Goal: Task Accomplishment & Management: Manage account settings

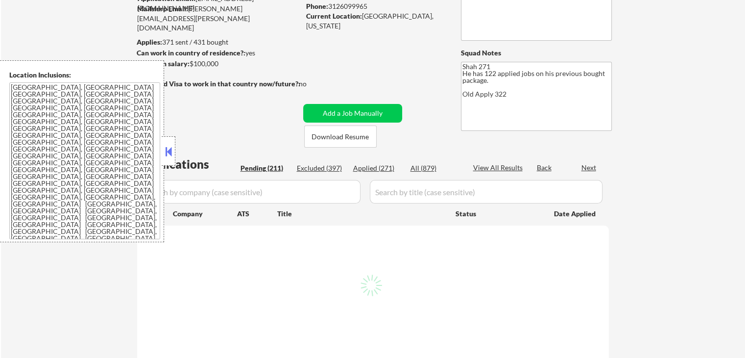
scroll to position [196, 0]
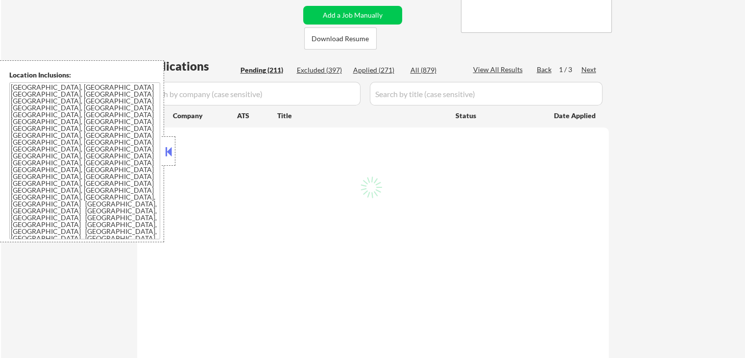
select select ""pending""
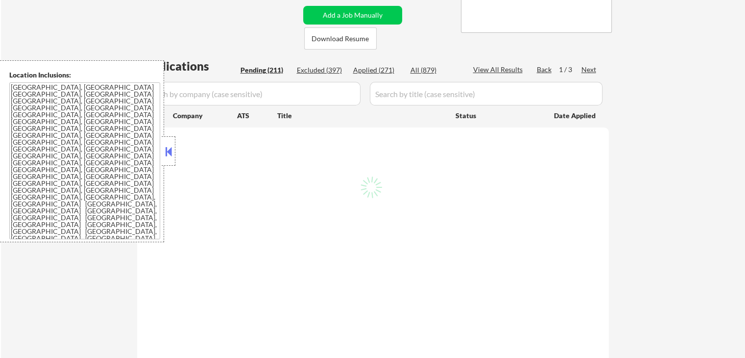
select select ""pending""
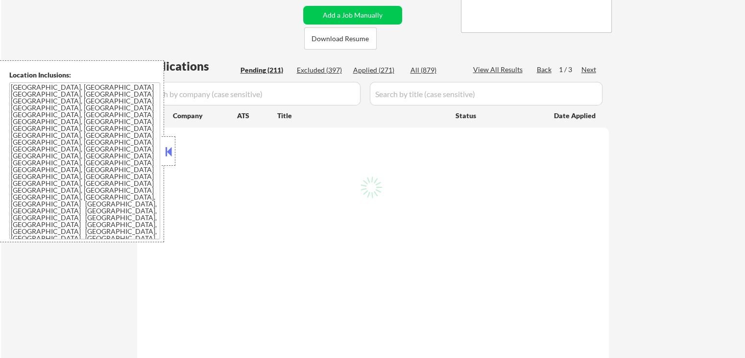
select select ""pending""
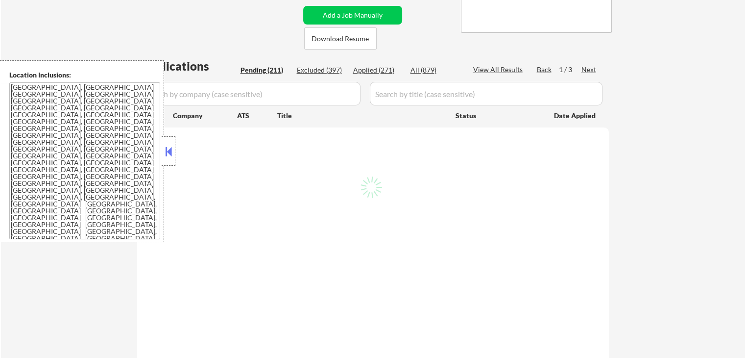
select select ""pending""
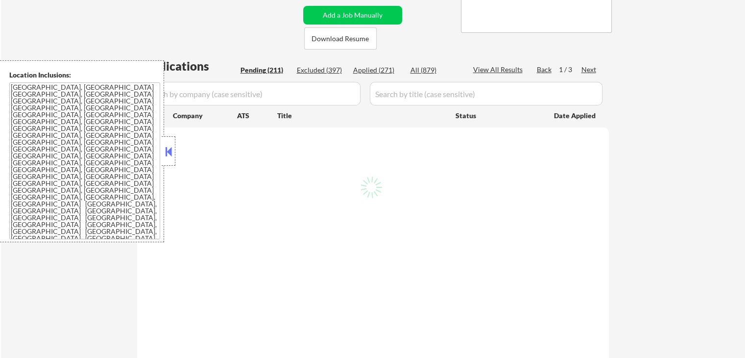
select select ""pending""
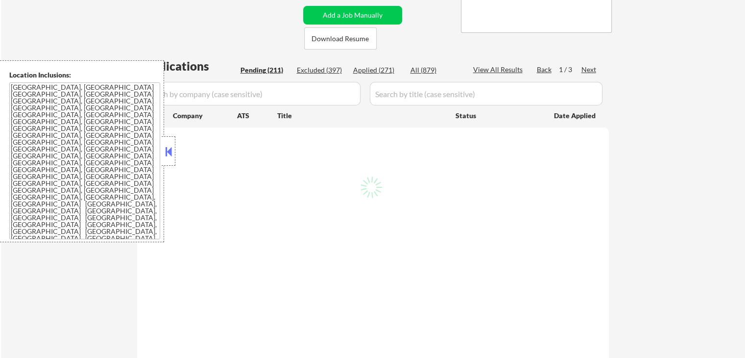
select select ""pending""
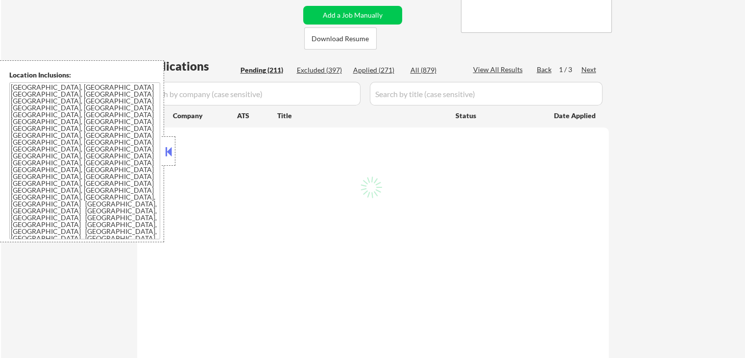
select select ""pending""
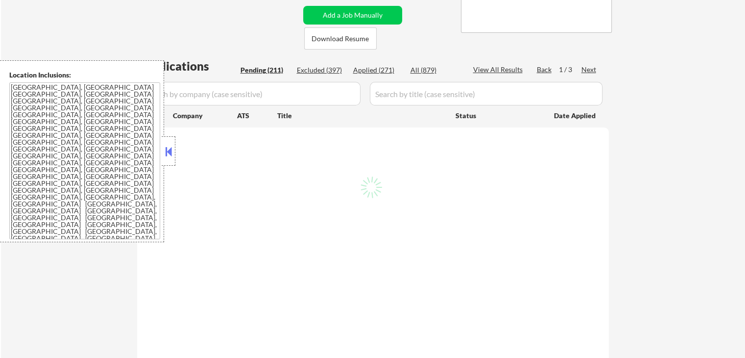
select select ""pending""
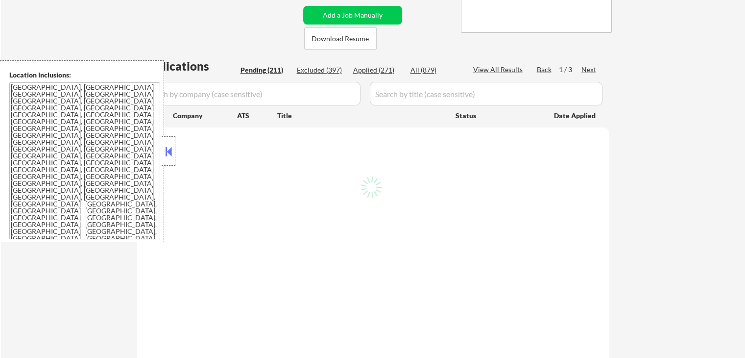
select select ""pending""
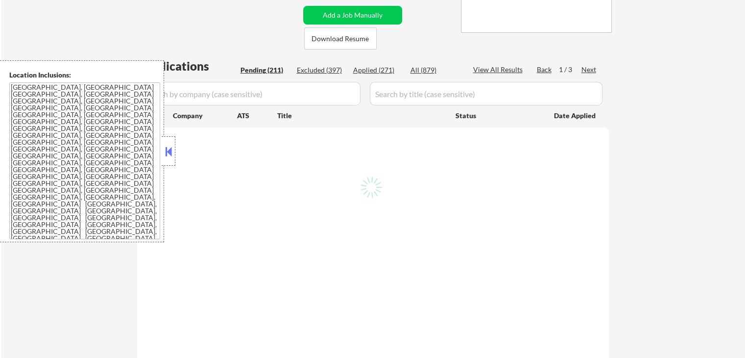
select select ""pending""
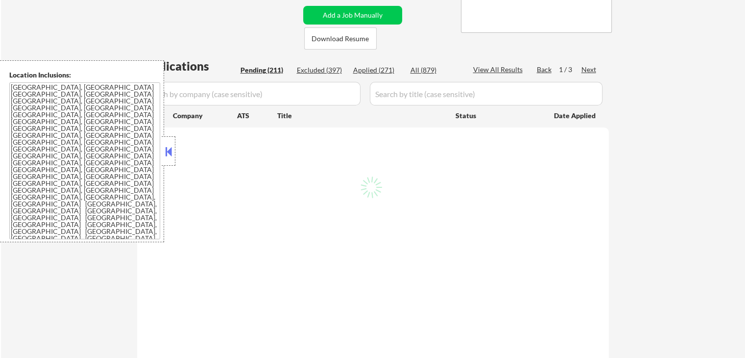
select select ""pending""
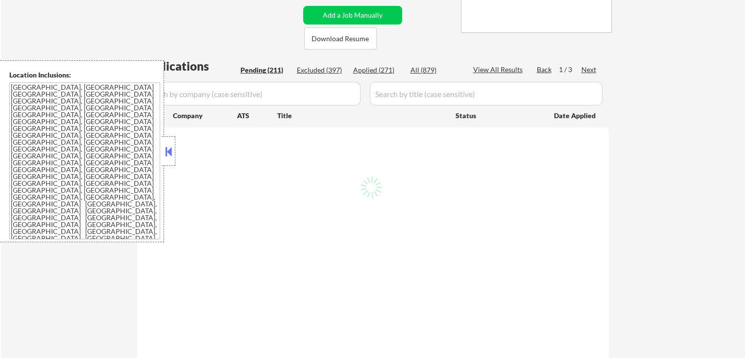
select select ""pending""
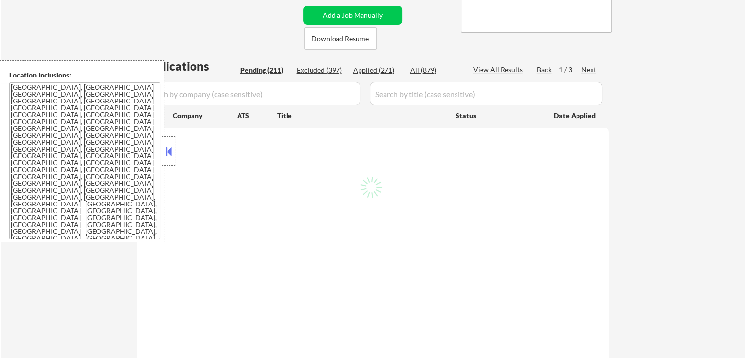
select select ""pending""
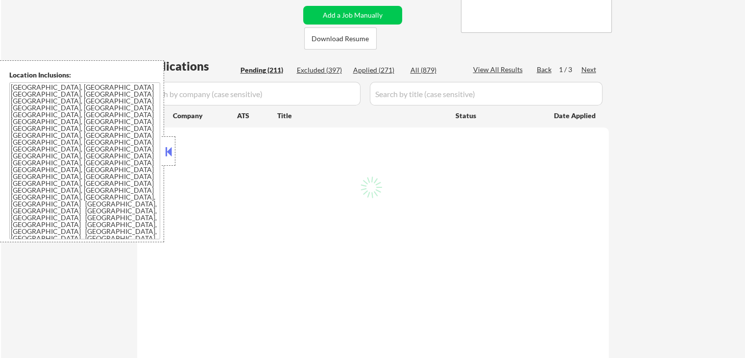
select select ""pending""
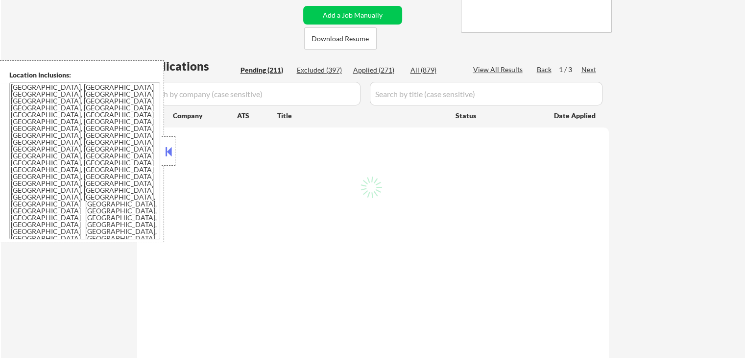
select select ""pending""
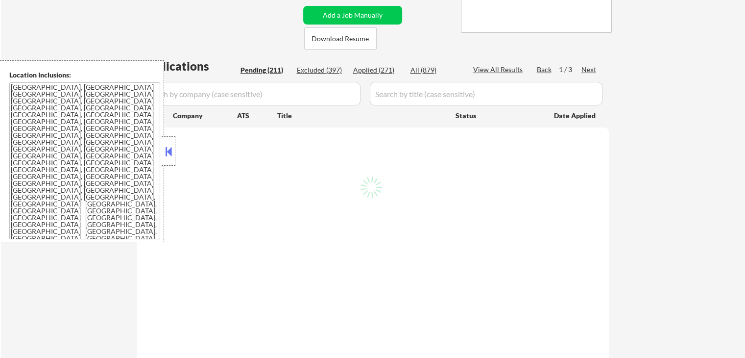
select select ""pending""
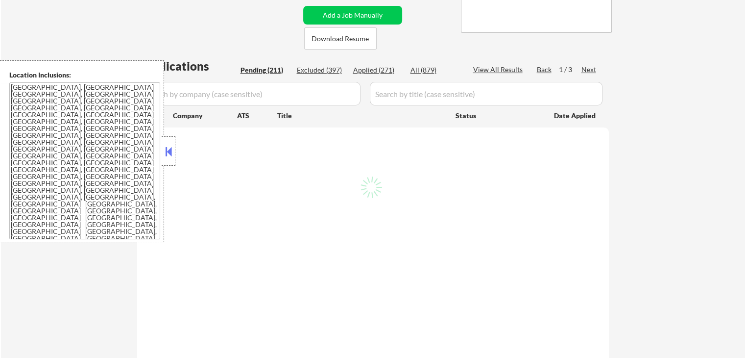
select select ""pending""
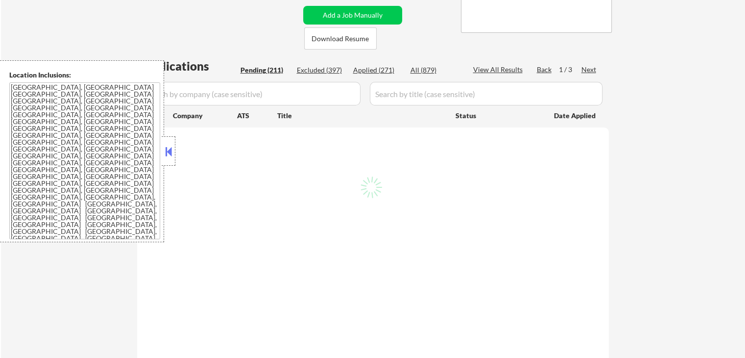
select select ""pending""
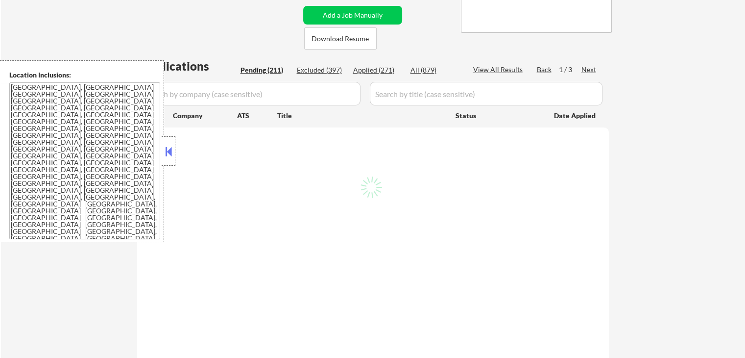
select select ""pending""
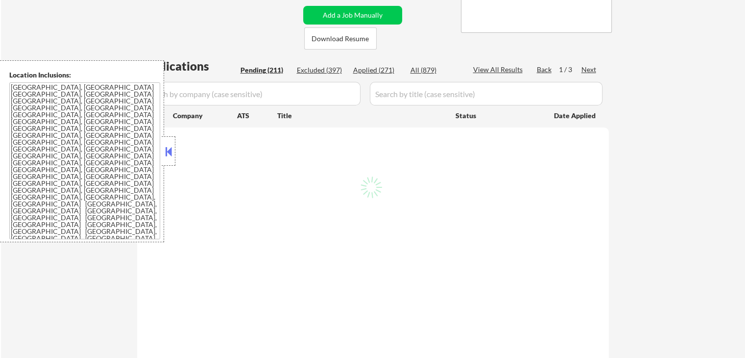
select select ""pending""
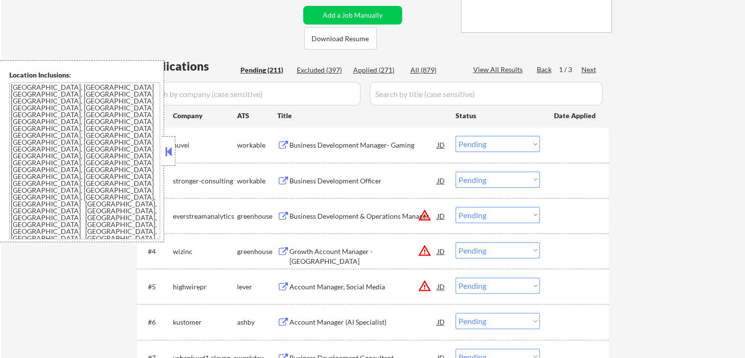
scroll to position [343, 0]
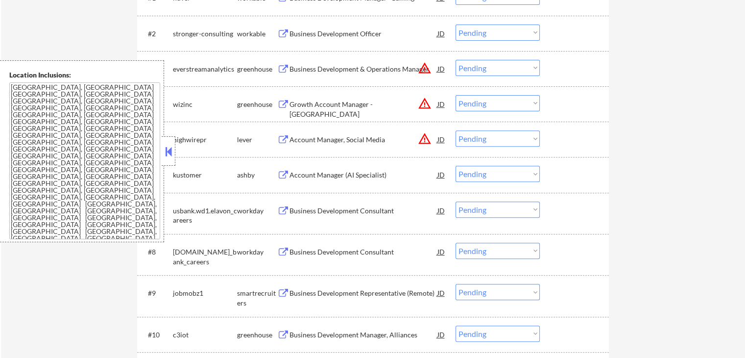
drag, startPoint x: 332, startPoint y: 105, endPoint x: 337, endPoint y: 123, distance: 19.3
click at [332, 105] on div "Growth Account Manager - [GEOGRAPHIC_DATA]" at bounding box center [364, 108] width 148 height 19
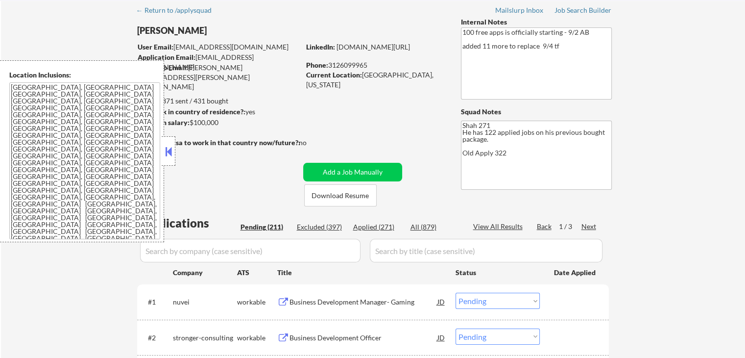
scroll to position [0, 0]
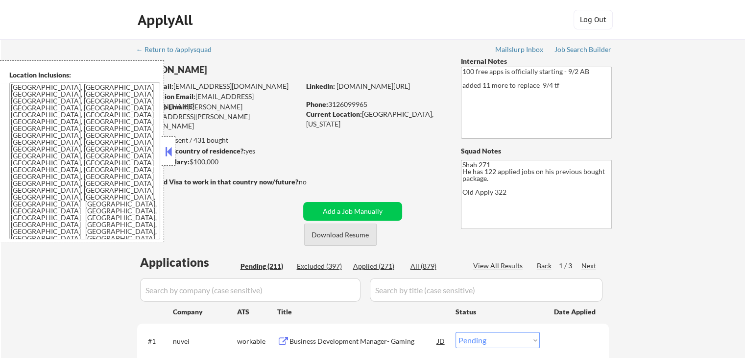
click at [335, 236] on button "Download Resume" at bounding box center [340, 234] width 73 height 22
click at [172, 149] on button at bounding box center [168, 151] width 11 height 15
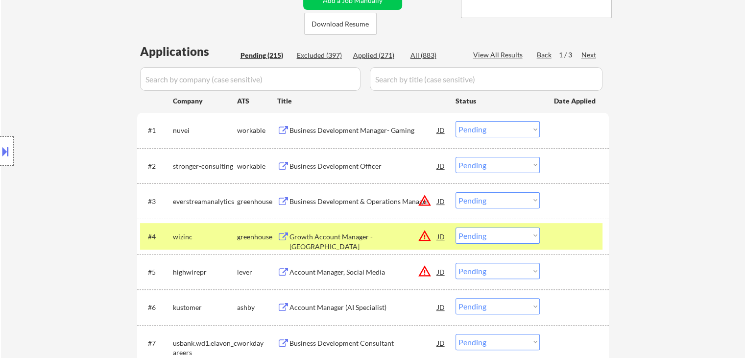
scroll to position [245, 0]
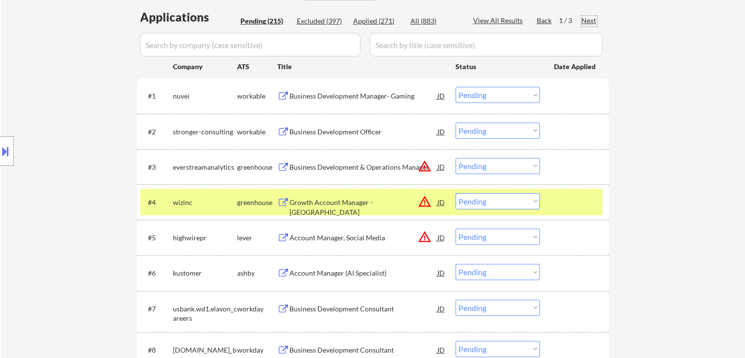
click at [587, 20] on div "Next" at bounding box center [590, 21] width 16 height 10
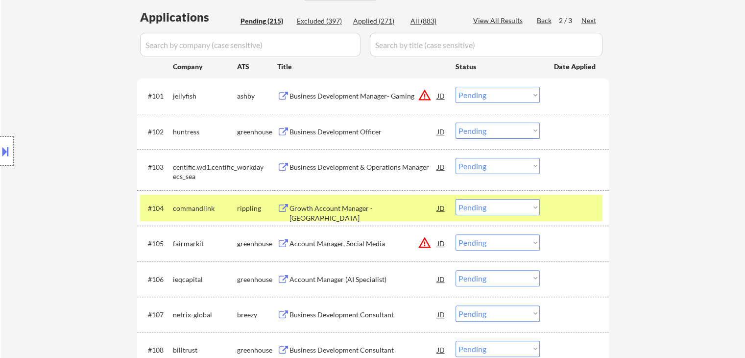
drag, startPoint x: 59, startPoint y: 114, endPoint x: 245, endPoint y: 118, distance: 185.8
click at [59, 114] on div "Location Inclusions: [GEOGRAPHIC_DATA], [GEOGRAPHIC_DATA] [GEOGRAPHIC_DATA], [G…" at bounding box center [87, 151] width 175 height 182
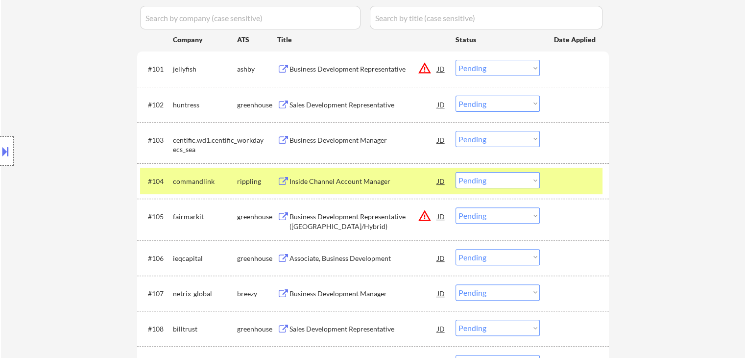
scroll to position [294, 0]
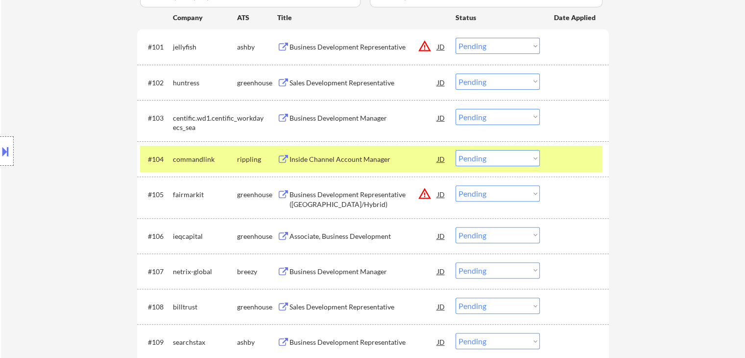
click at [568, 151] on div at bounding box center [575, 159] width 43 height 18
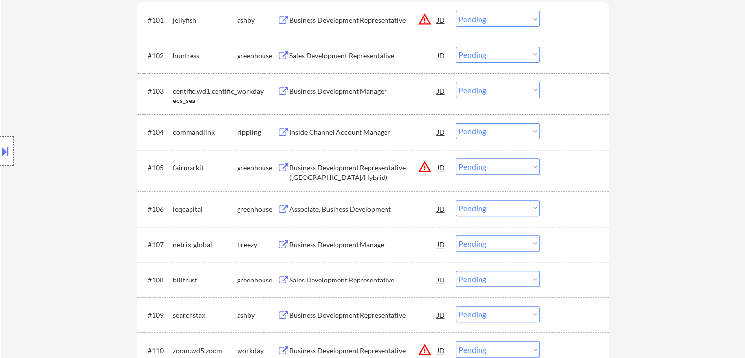
scroll to position [343, 0]
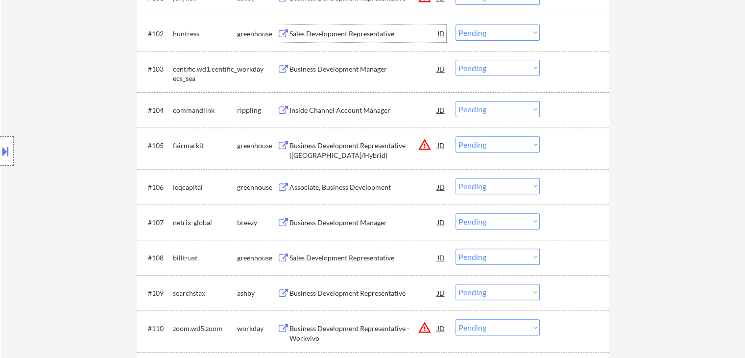
click at [310, 34] on div "Sales Development Representative" at bounding box center [364, 34] width 148 height 10
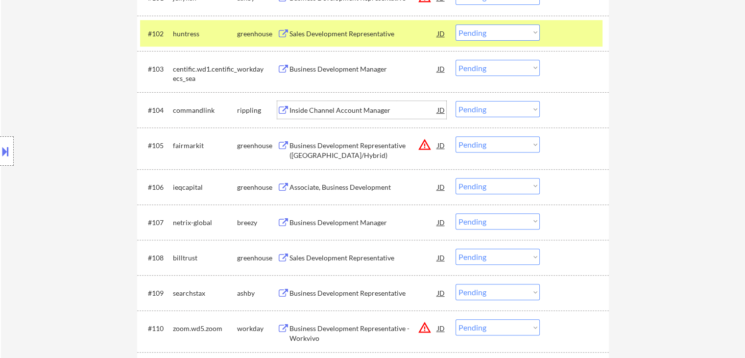
click at [315, 109] on div "Inside Channel Account Manager" at bounding box center [364, 110] width 148 height 10
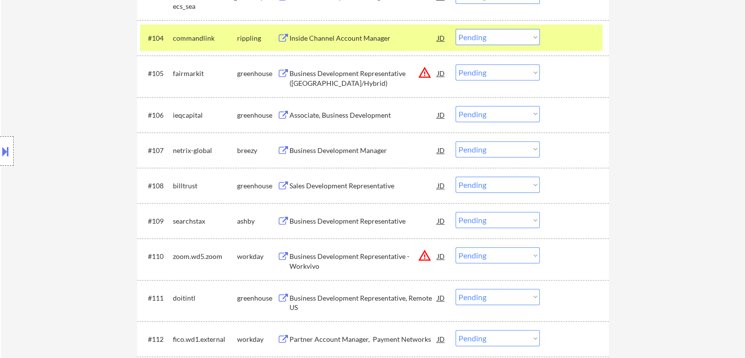
scroll to position [441, 0]
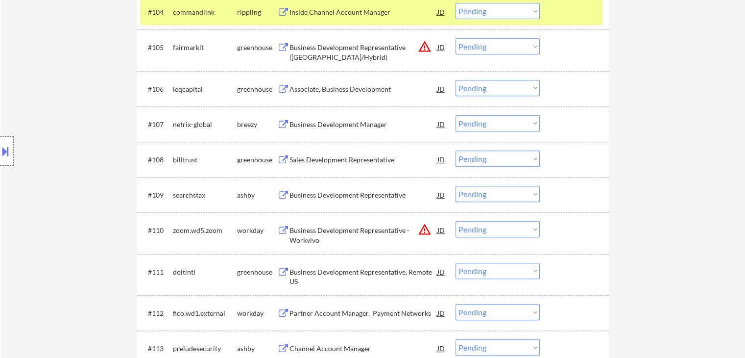
click at [314, 88] on div "Associate, Business Development" at bounding box center [364, 89] width 148 height 10
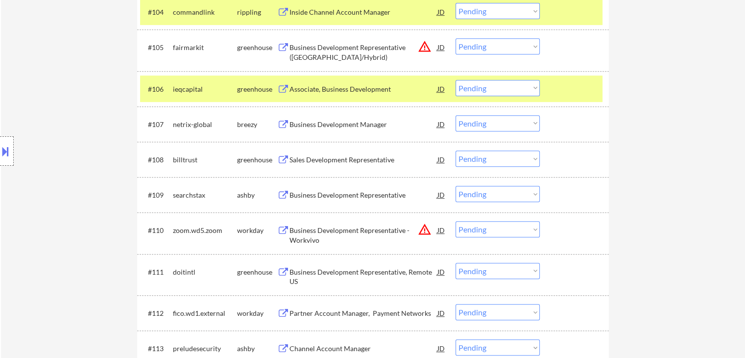
click at [323, 120] on div "Business Development Manager" at bounding box center [364, 125] width 148 height 10
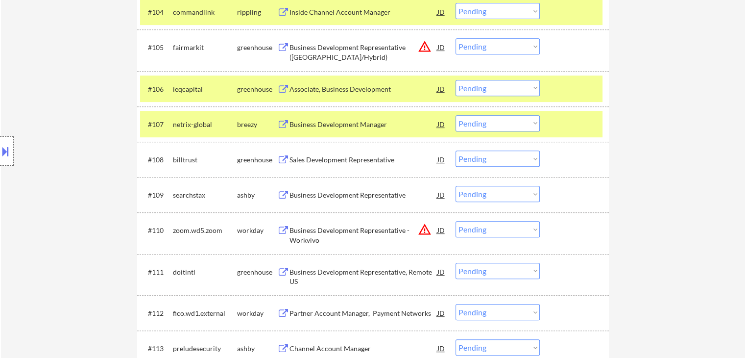
click at [322, 159] on div "Sales Development Representative" at bounding box center [364, 160] width 148 height 10
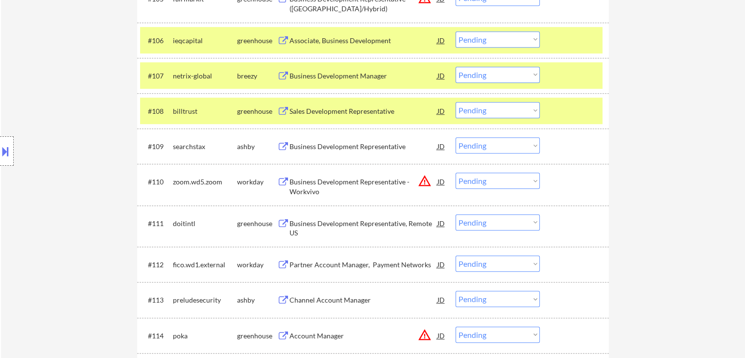
scroll to position [490, 0]
click at [319, 149] on div "Business Development Representative" at bounding box center [364, 146] width 148 height 10
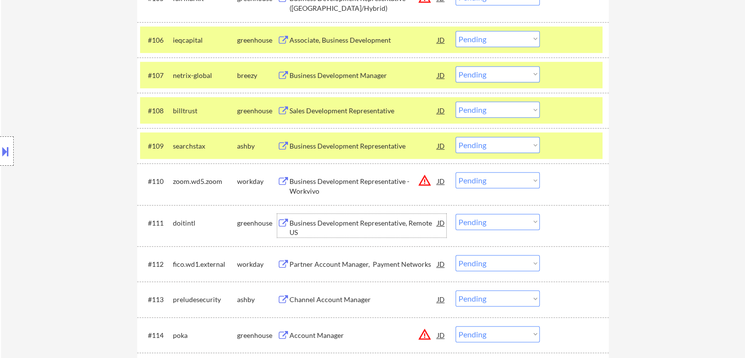
click at [319, 218] on div "Business Development Representative, Remote US" at bounding box center [364, 227] width 148 height 19
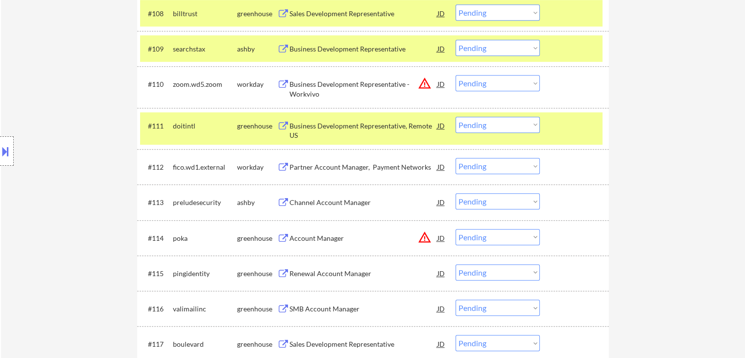
scroll to position [588, 0]
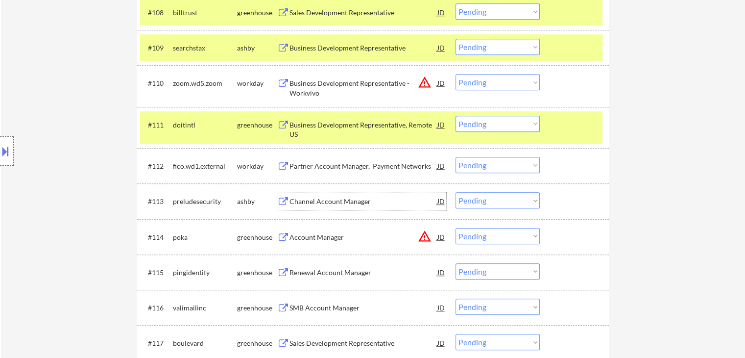
click at [324, 200] on div "Channel Account Manager" at bounding box center [364, 201] width 148 height 10
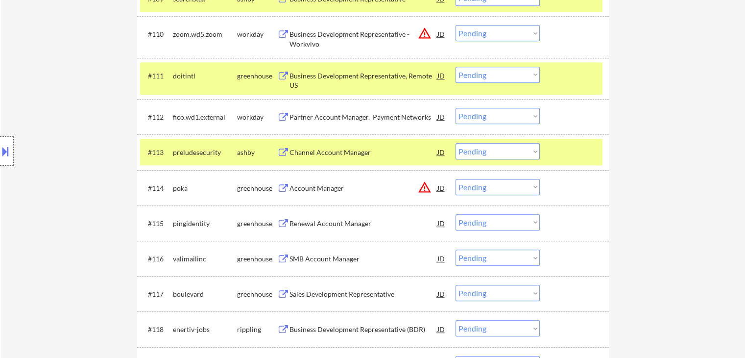
click at [328, 221] on div "Renewal Account Manager" at bounding box center [364, 224] width 148 height 10
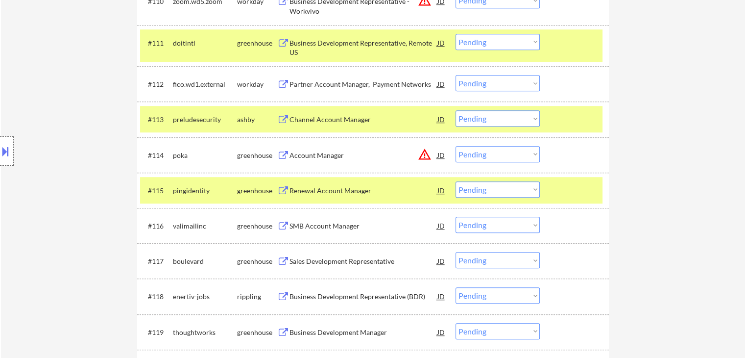
scroll to position [686, 0]
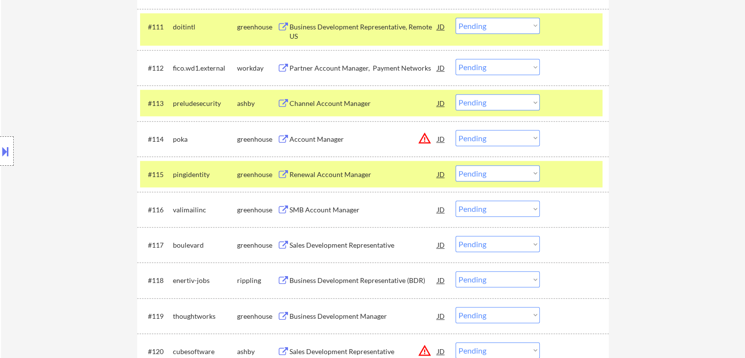
click at [336, 209] on div "SMB Account Manager" at bounding box center [364, 210] width 148 height 10
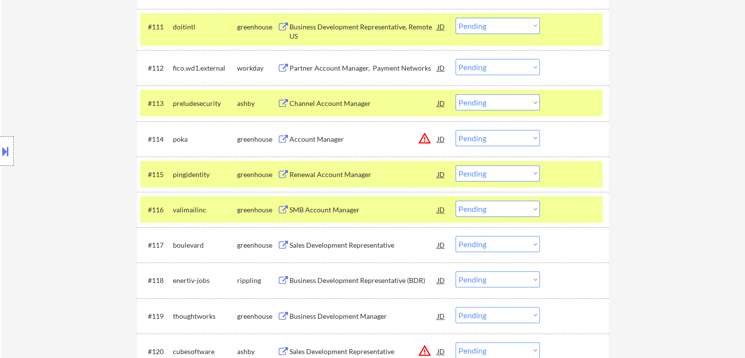
drag, startPoint x: 337, startPoint y: 244, endPoint x: 336, endPoint y: 267, distance: 23.5
click at [337, 243] on div "Sales Development Representative" at bounding box center [364, 245] width 148 height 10
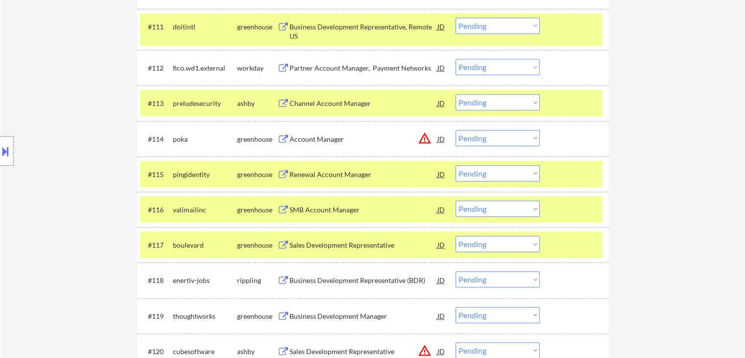
click at [334, 277] on div "Business Development Representative (BDR)" at bounding box center [364, 280] width 148 height 10
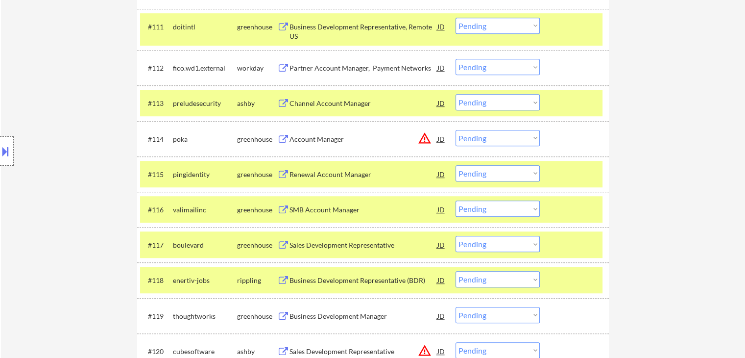
click at [468, 102] on select "Choose an option... Pending Applied Excluded (Questions) Excluded (Expired) Exc…" at bounding box center [498, 102] width 84 height 16
click at [456, 94] on select "Choose an option... Pending Applied Excluded (Questions) Excluded (Expired) Exc…" at bounding box center [498, 102] width 84 height 16
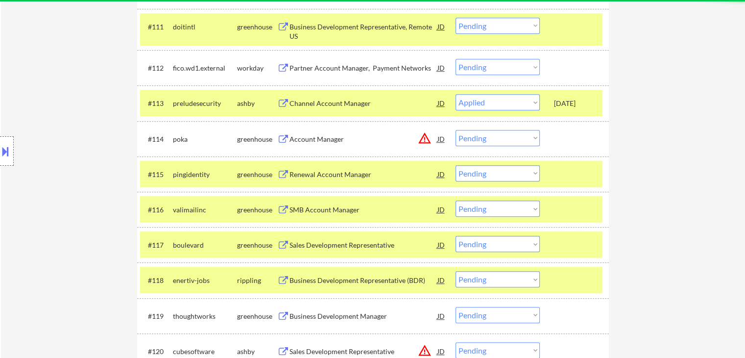
select select ""pending""
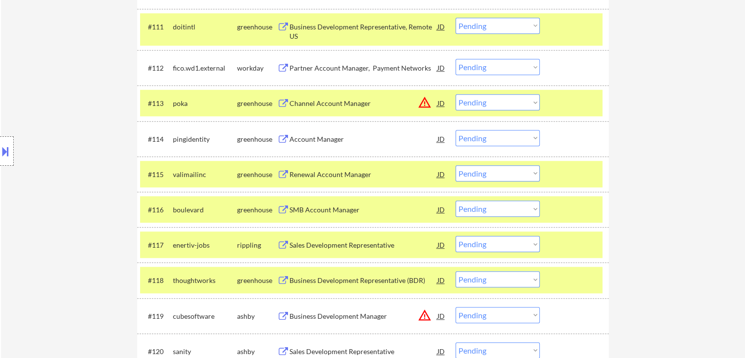
click at [4, 148] on button at bounding box center [5, 151] width 11 height 16
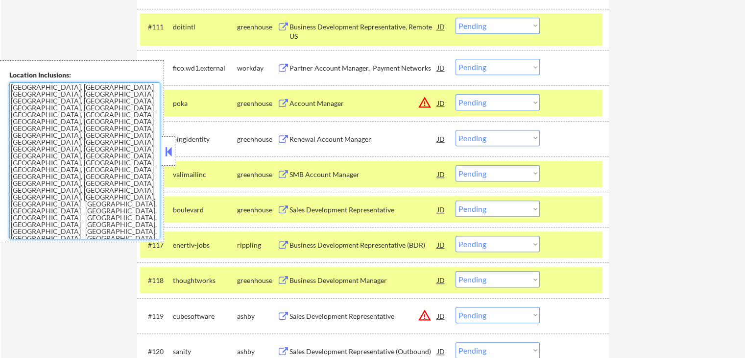
click at [112, 165] on textarea "[GEOGRAPHIC_DATA], [GEOGRAPHIC_DATA] [GEOGRAPHIC_DATA], [GEOGRAPHIC_DATA] [GEOG…" at bounding box center [84, 160] width 151 height 157
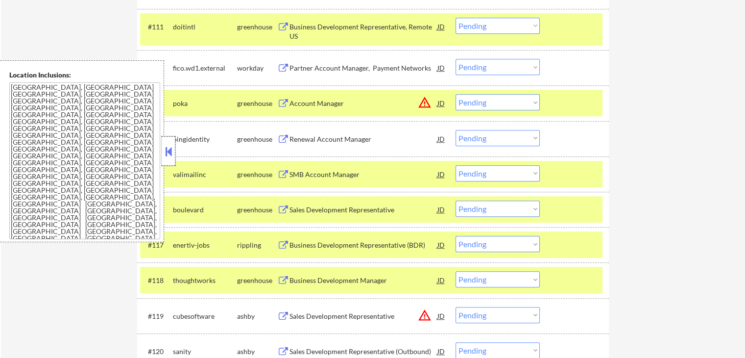
click at [162, 153] on div at bounding box center [169, 150] width 14 height 29
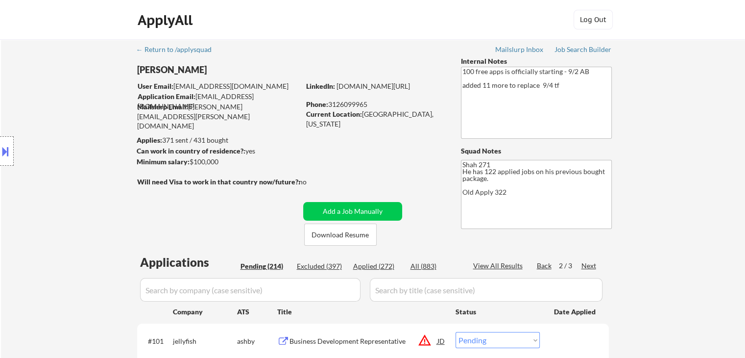
scroll to position [681, 0]
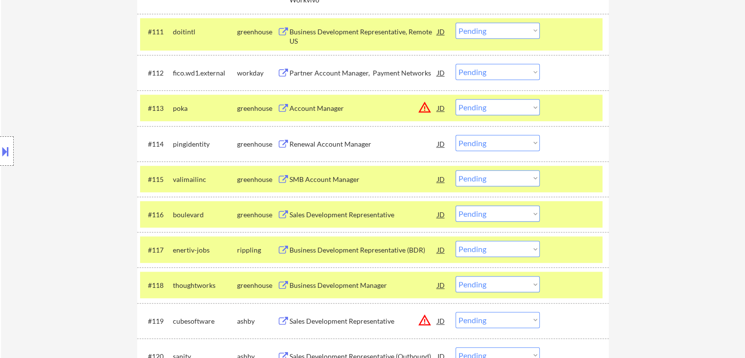
drag, startPoint x: 499, startPoint y: 174, endPoint x: 499, endPoint y: 181, distance: 6.9
click at [499, 174] on select "Choose an option... Pending Applied Excluded (Questions) Excluded (Expired) Exc…" at bounding box center [498, 178] width 84 height 16
click at [456, 170] on select "Choose an option... Pending Applied Excluded (Questions) Excluded (Expired) Exc…" at bounding box center [498, 178] width 84 height 16
select select ""pending""
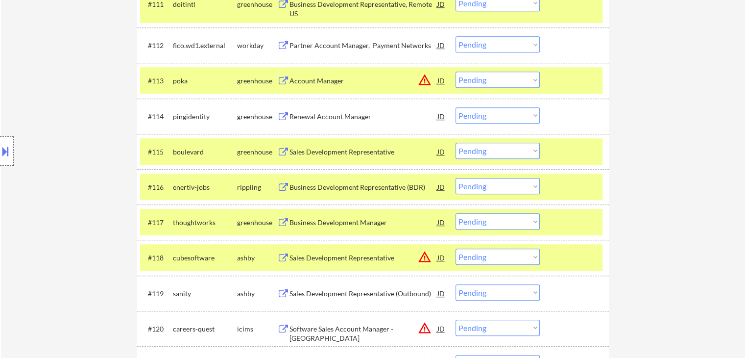
scroll to position [730, 0]
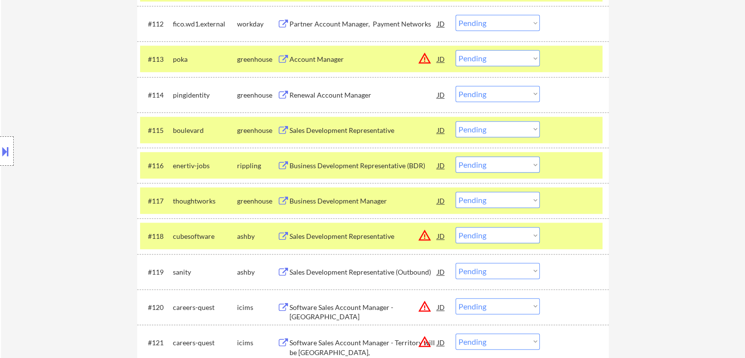
click at [62, 191] on div "Location Inclusions: [GEOGRAPHIC_DATA], [GEOGRAPHIC_DATA] [GEOGRAPHIC_DATA], [G…" at bounding box center [87, 151] width 175 height 182
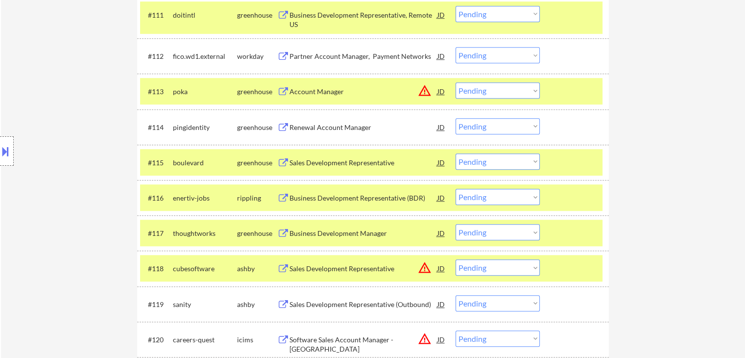
scroll to position [681, 0]
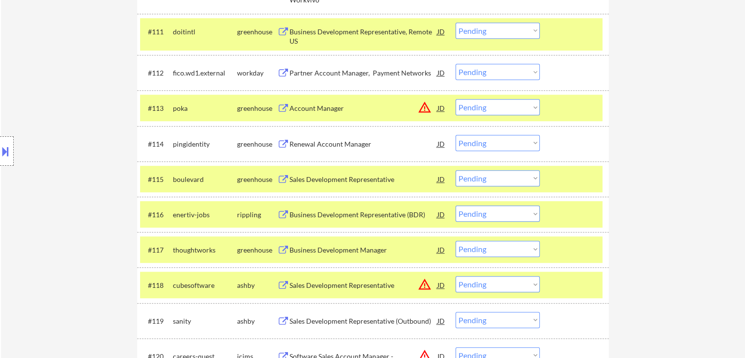
click at [62, 191] on div "Location Inclusions: [GEOGRAPHIC_DATA], [GEOGRAPHIC_DATA] [GEOGRAPHIC_DATA], [G…" at bounding box center [87, 151] width 175 height 182
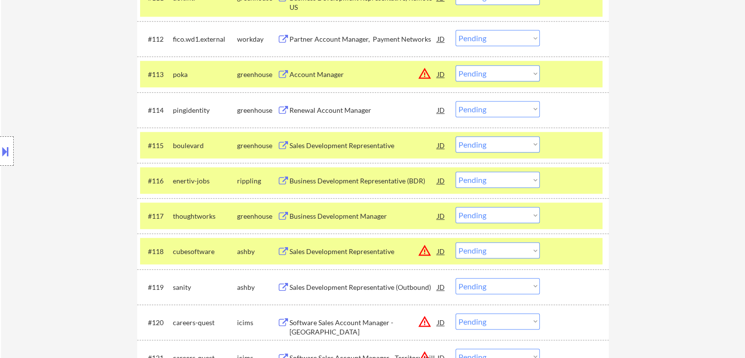
scroll to position [730, 0]
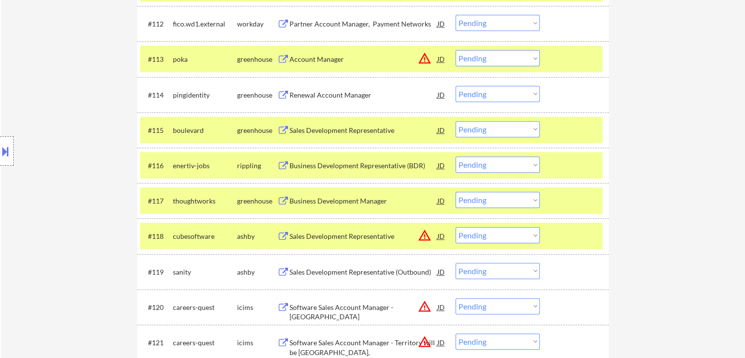
click at [62, 191] on div "Location Inclusions: [GEOGRAPHIC_DATA], [GEOGRAPHIC_DATA] [GEOGRAPHIC_DATA], [G…" at bounding box center [87, 151] width 175 height 182
click at [60, 189] on div "Location Inclusions: [GEOGRAPHIC_DATA], [GEOGRAPHIC_DATA] [GEOGRAPHIC_DATA], [G…" at bounding box center [87, 151] width 175 height 182
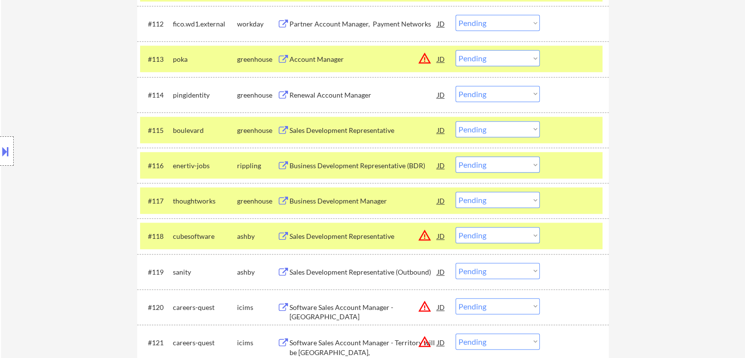
click at [60, 190] on div "Location Inclusions: [GEOGRAPHIC_DATA], [GEOGRAPHIC_DATA] [GEOGRAPHIC_DATA], [G…" at bounding box center [87, 151] width 175 height 182
click at [317, 126] on div "Sales Development Representative" at bounding box center [364, 130] width 148 height 10
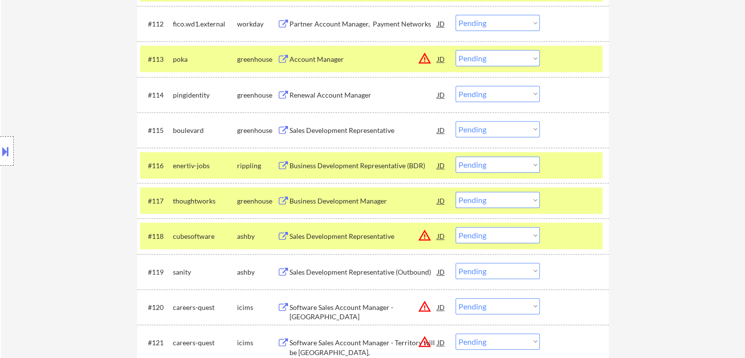
click at [323, 164] on div "Business Development Representative (BDR)" at bounding box center [364, 166] width 148 height 10
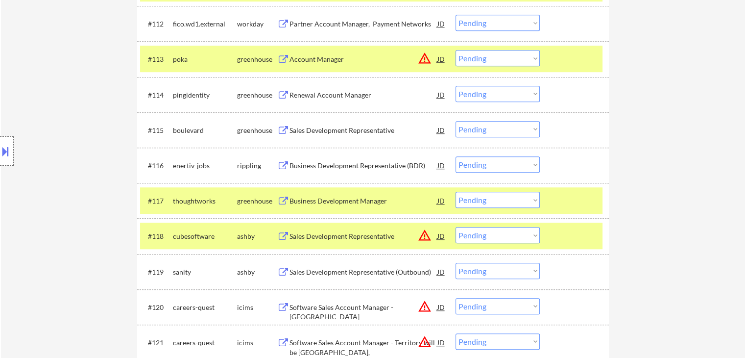
click at [320, 196] on div "Business Development Manager" at bounding box center [364, 201] width 148 height 10
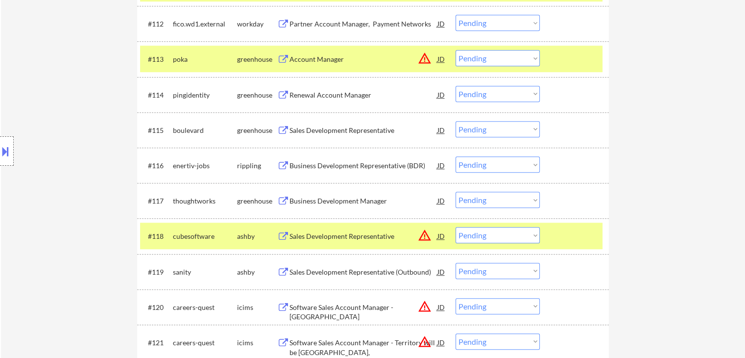
click at [321, 232] on div "Sales Development Representative" at bounding box center [364, 236] width 148 height 10
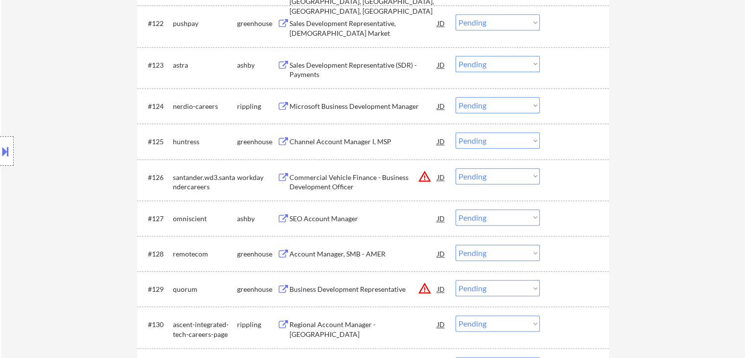
scroll to position [1073, 0]
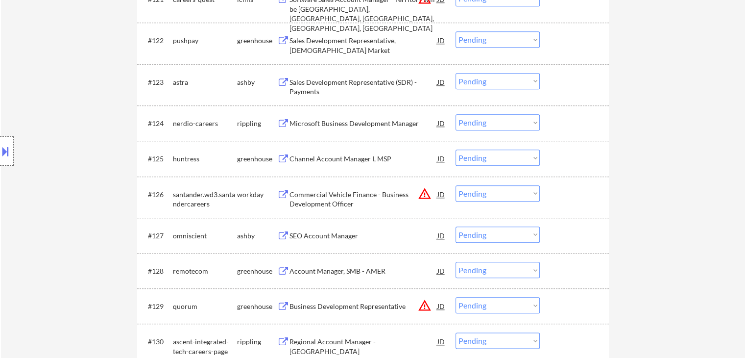
click at [315, 85] on div "Sales Development Representative (SDR) - Payments" at bounding box center [364, 86] width 148 height 19
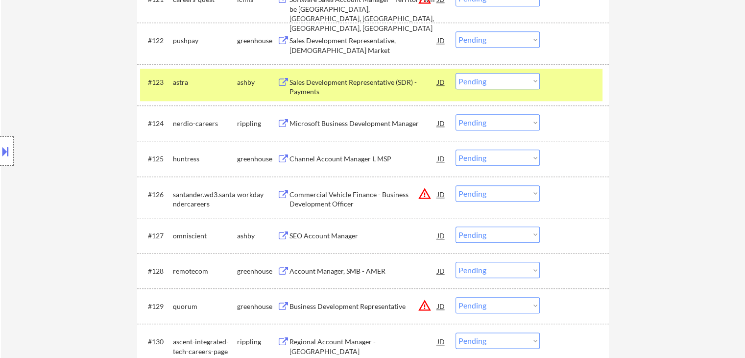
click at [308, 127] on div "Microsoft Business Development Manager" at bounding box center [364, 124] width 148 height 10
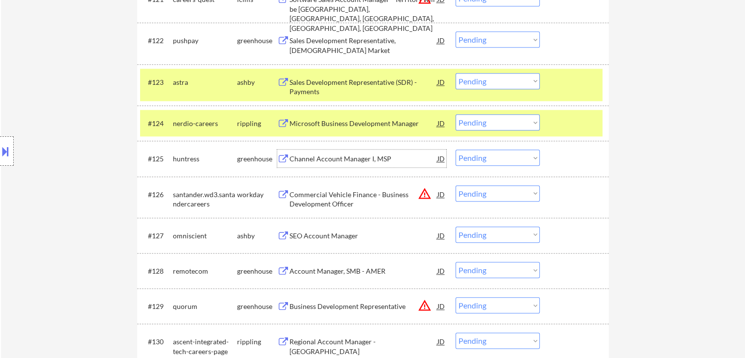
click at [310, 157] on div "Channel Account Manager I, MSP" at bounding box center [364, 159] width 148 height 10
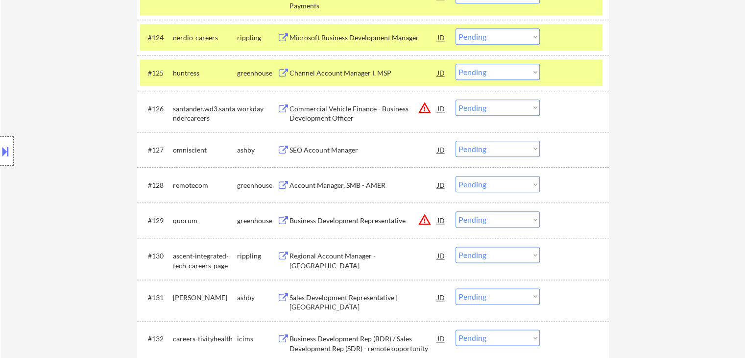
scroll to position [1171, 0]
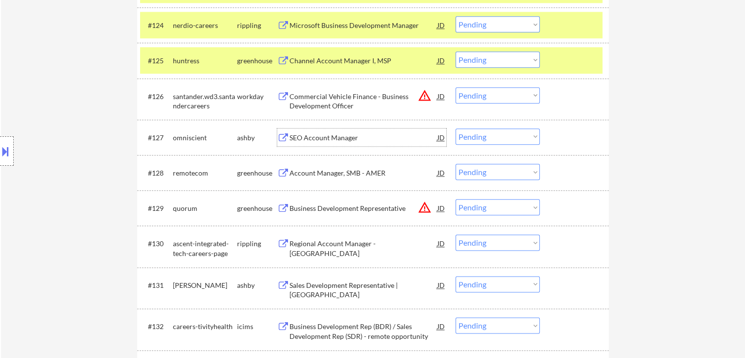
click at [325, 130] on div "SEO Account Manager" at bounding box center [364, 137] width 148 height 18
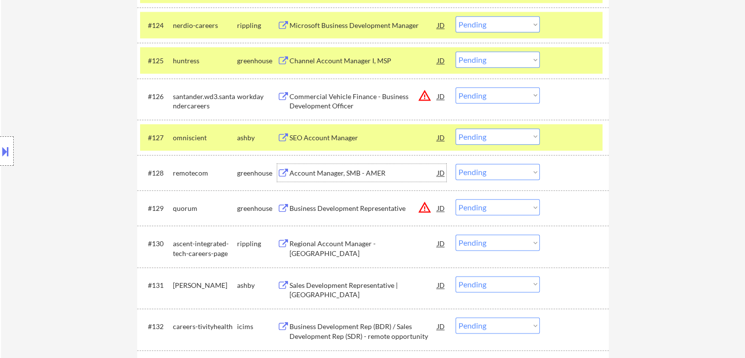
click at [320, 166] on div "Account Manager, SMB - AMER" at bounding box center [364, 173] width 148 height 18
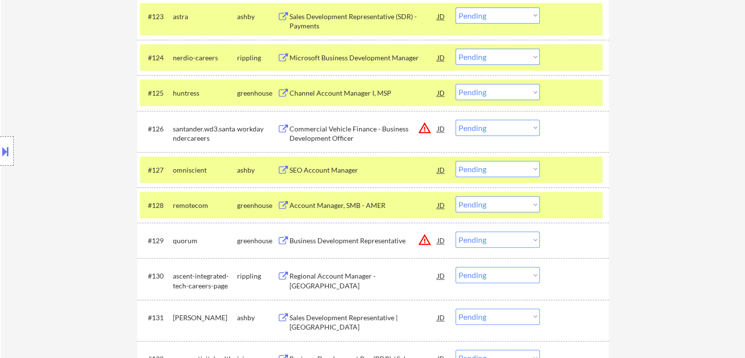
scroll to position [1122, 0]
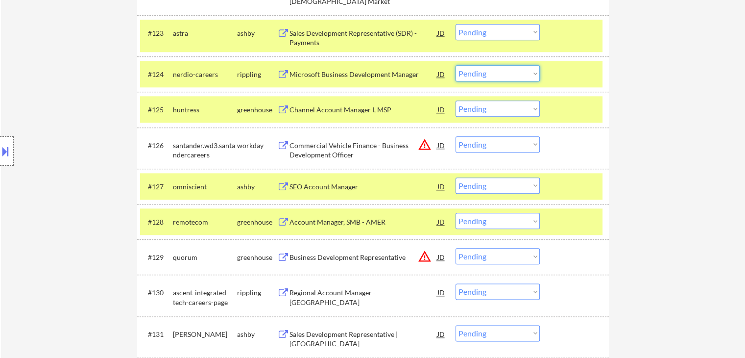
click at [494, 75] on select "Choose an option... Pending Applied Excluded (Questions) Excluded (Expired) Exc…" at bounding box center [498, 73] width 84 height 16
click at [456, 65] on select "Choose an option... Pending Applied Excluded (Questions) Excluded (Expired) Exc…" at bounding box center [498, 73] width 84 height 16
select select ""pending""
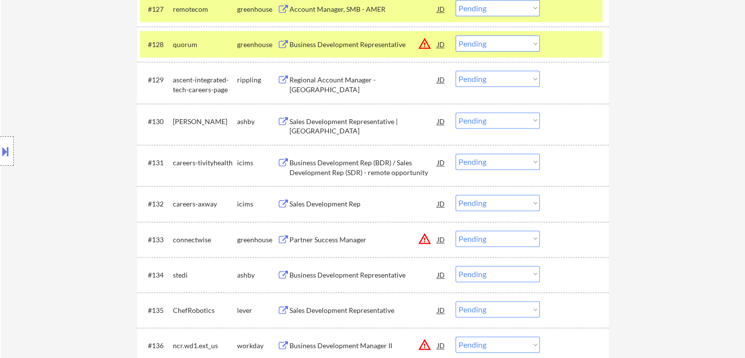
scroll to position [1318, 0]
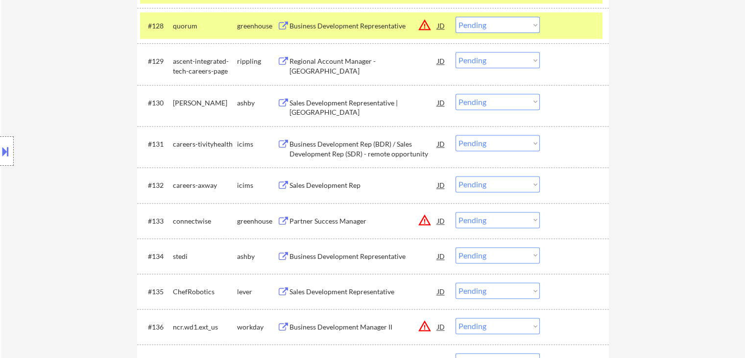
click at [318, 104] on div "Sales Development Representative | [GEOGRAPHIC_DATA]" at bounding box center [364, 107] width 148 height 19
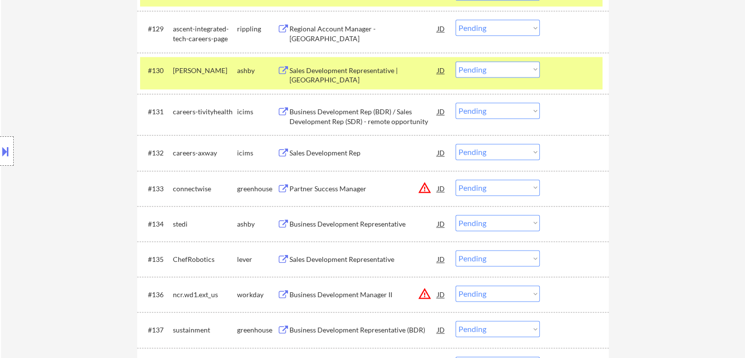
scroll to position [1367, 0]
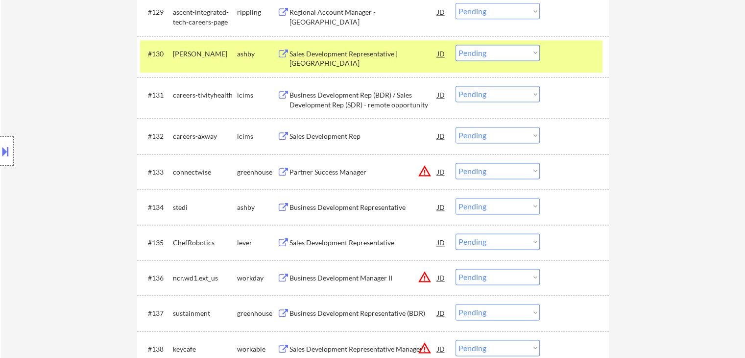
click at [335, 208] on div "Business Development Representative" at bounding box center [364, 207] width 148 height 10
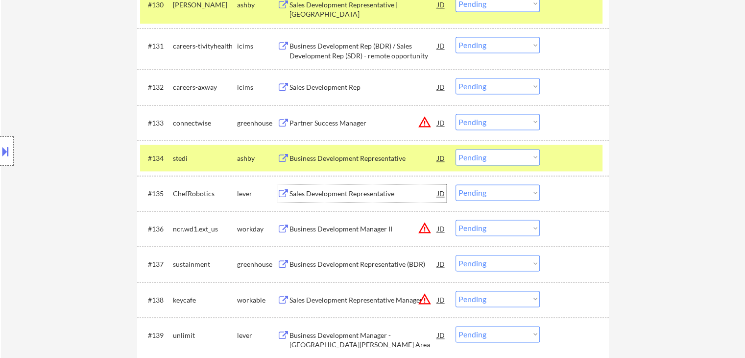
click at [327, 197] on div "Sales Development Representative" at bounding box center [364, 194] width 148 height 10
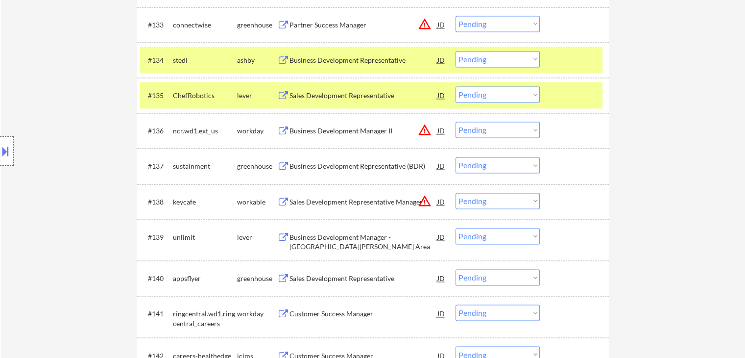
click at [339, 166] on div "Business Development Representative (BDR)" at bounding box center [364, 166] width 148 height 10
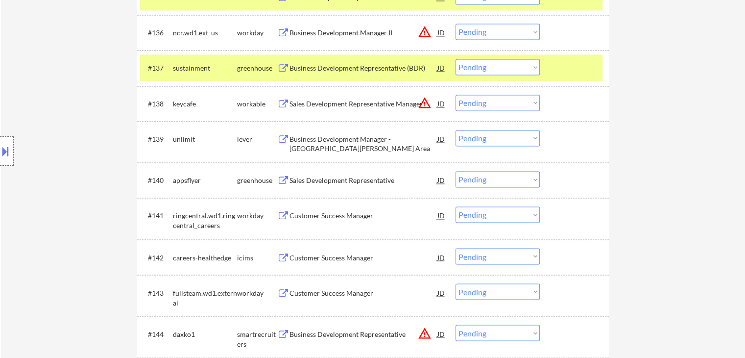
click at [312, 146] on div "Business Development Manager - [GEOGRAPHIC_DATA][PERSON_NAME] Area" at bounding box center [364, 143] width 148 height 19
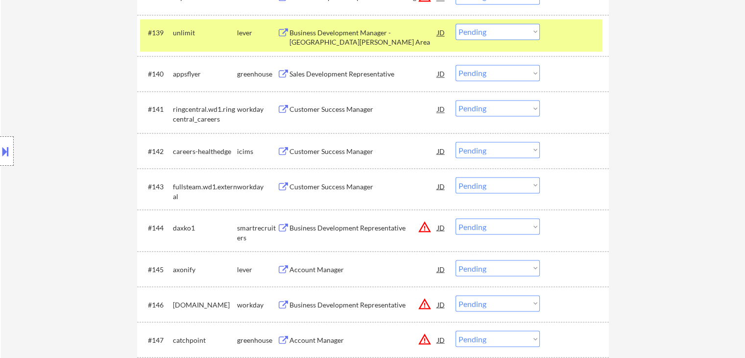
scroll to position [1808, 0]
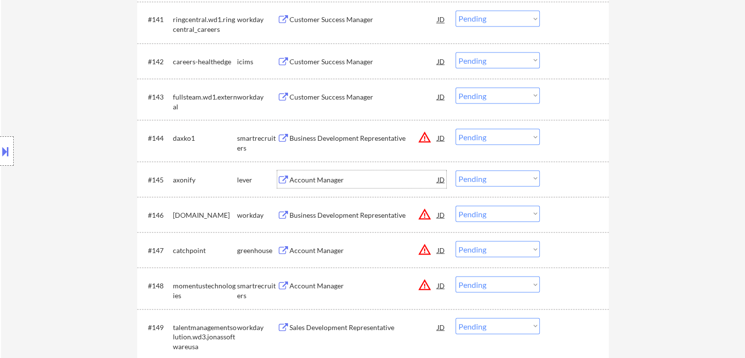
click at [317, 177] on div "Account Manager" at bounding box center [364, 179] width 148 height 10
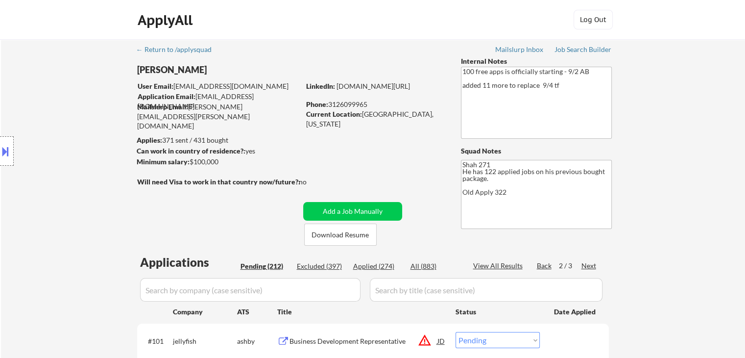
scroll to position [1395, 0]
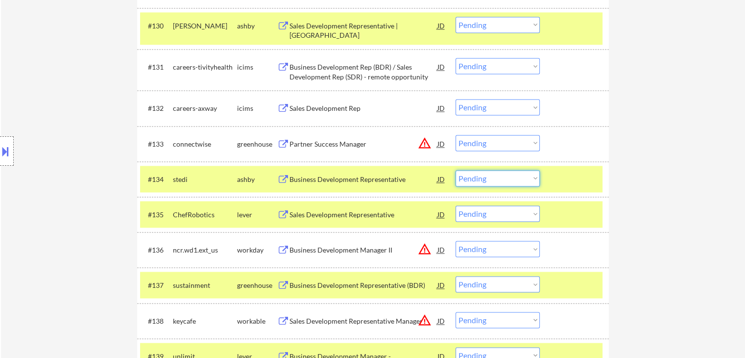
click at [510, 177] on select "Choose an option... Pending Applied Excluded (Questions) Excluded (Expired) Exc…" at bounding box center [498, 178] width 84 height 16
click at [456, 170] on select "Choose an option... Pending Applied Excluded (Questions) Excluded (Expired) Exc…" at bounding box center [498, 178] width 84 height 16
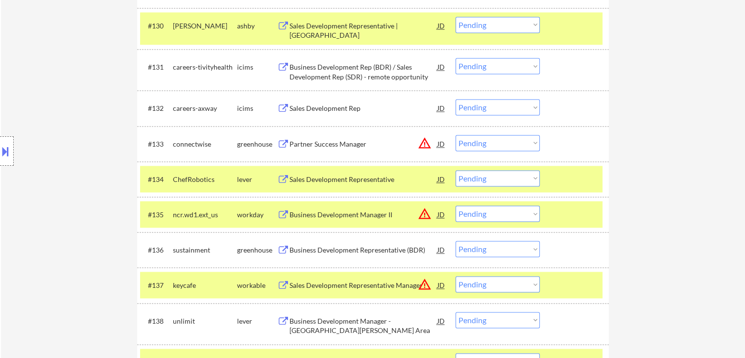
click at [481, 177] on select "Choose an option... Pending Applied Excluded (Questions) Excluded (Expired) Exc…" at bounding box center [498, 178] width 84 height 16
click at [456, 170] on select "Choose an option... Pending Applied Excluded (Questions) Excluded (Expired) Exc…" at bounding box center [498, 178] width 84 height 16
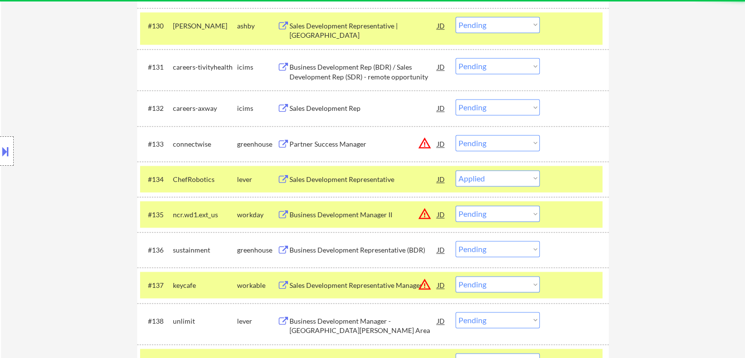
select select ""pending""
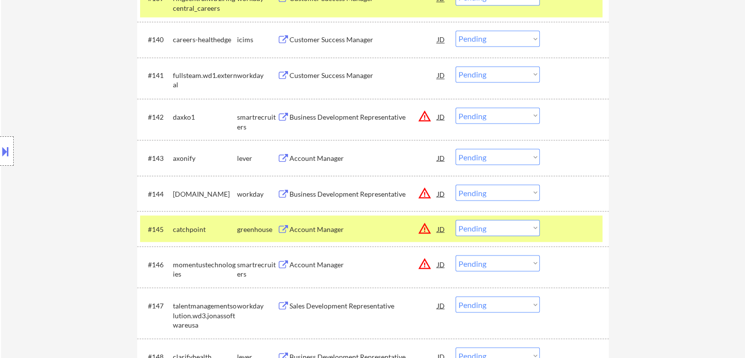
scroll to position [1787, 0]
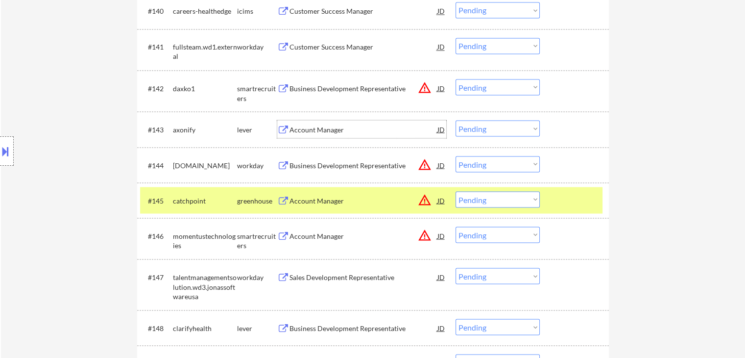
click at [308, 132] on div "Account Manager" at bounding box center [364, 129] width 148 height 10
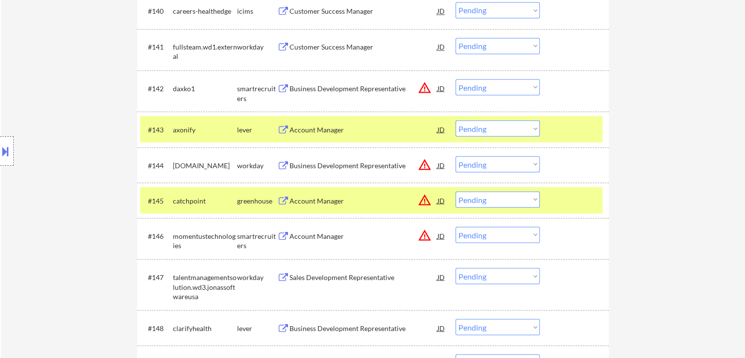
click at [482, 129] on select "Choose an option... Pending Applied Excluded (Questions) Excluded (Expired) Exc…" at bounding box center [498, 128] width 84 height 16
click at [456, 120] on select "Choose an option... Pending Applied Excluded (Questions) Excluded (Expired) Exc…" at bounding box center [498, 128] width 84 height 16
select select ""pending""
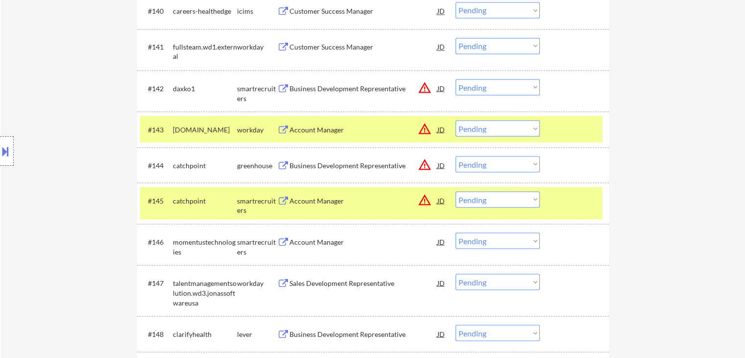
scroll to position [1934, 0]
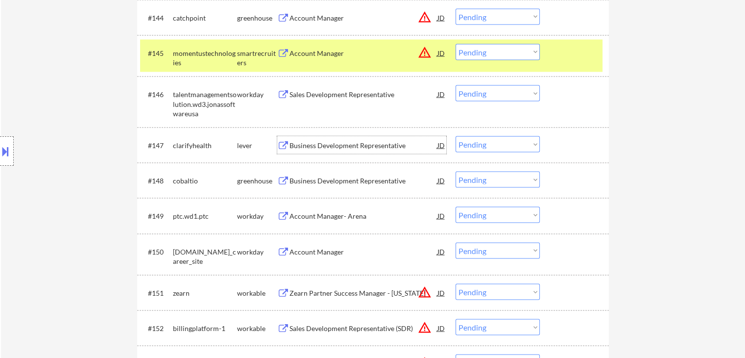
click at [319, 146] on div "Business Development Representative" at bounding box center [364, 146] width 148 height 10
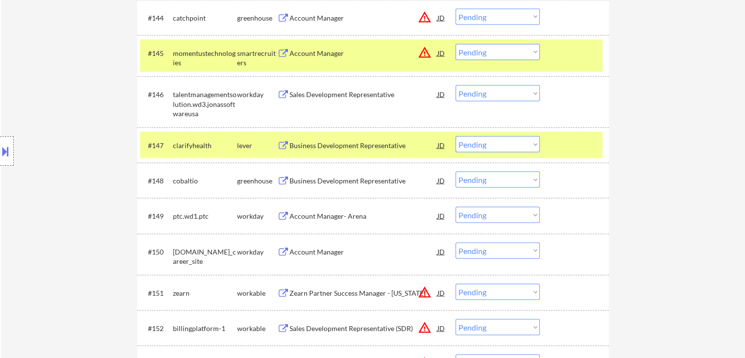
click at [341, 180] on div "Business Development Representative" at bounding box center [364, 181] width 148 height 10
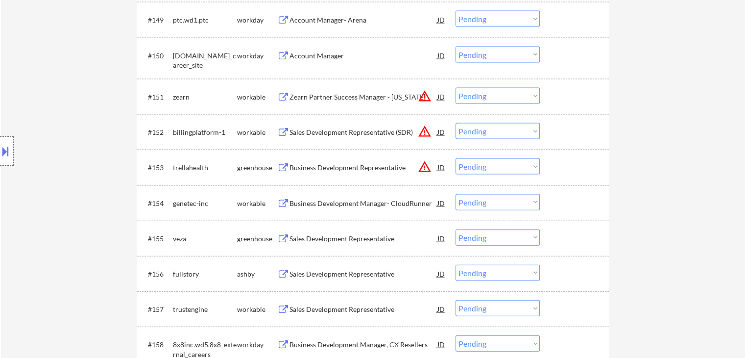
scroll to position [2277, 0]
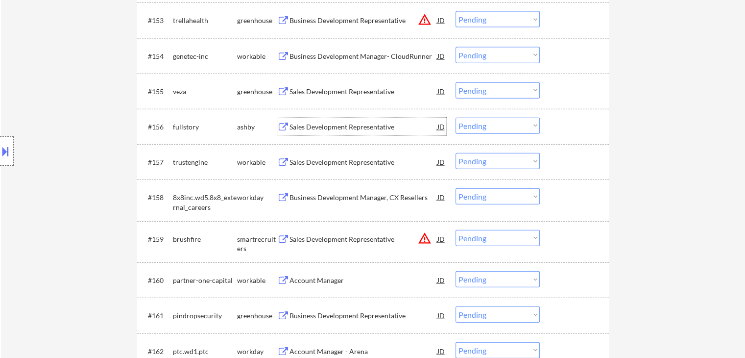
click at [344, 130] on div "Sales Development Representative" at bounding box center [364, 127] width 148 height 10
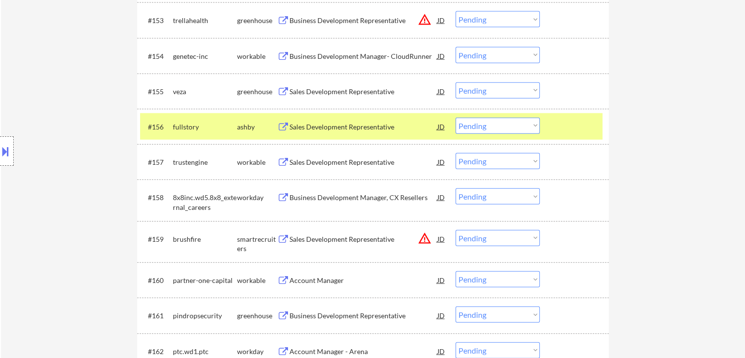
click at [330, 93] on div "Sales Development Representative" at bounding box center [364, 92] width 148 height 10
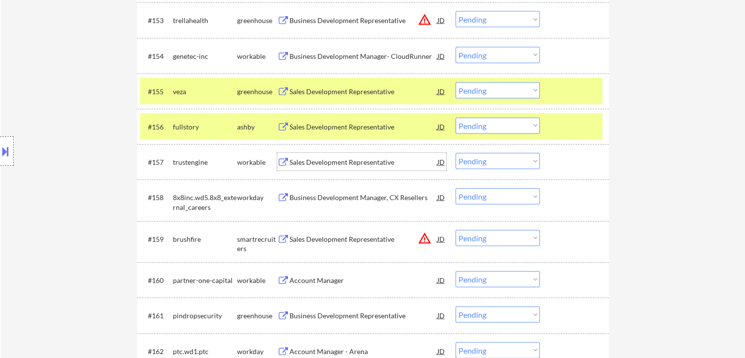
click at [318, 153] on div "Sales Development Representative" at bounding box center [364, 162] width 148 height 18
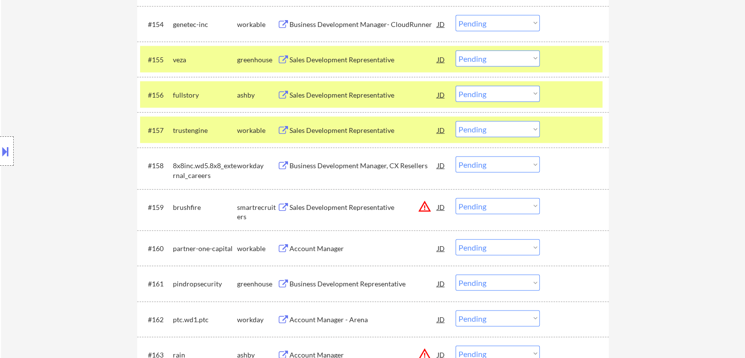
scroll to position [2326, 0]
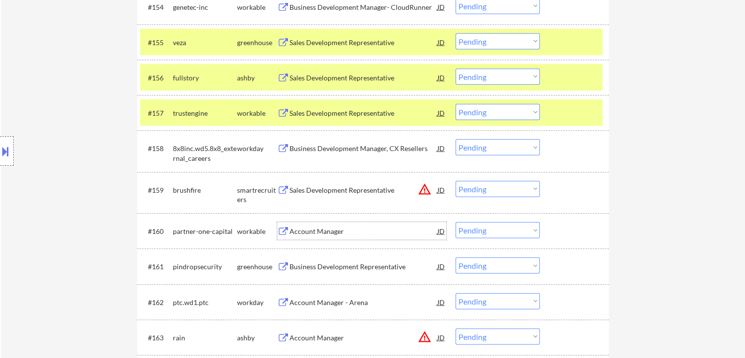
click at [306, 234] on div "Account Manager" at bounding box center [364, 231] width 148 height 10
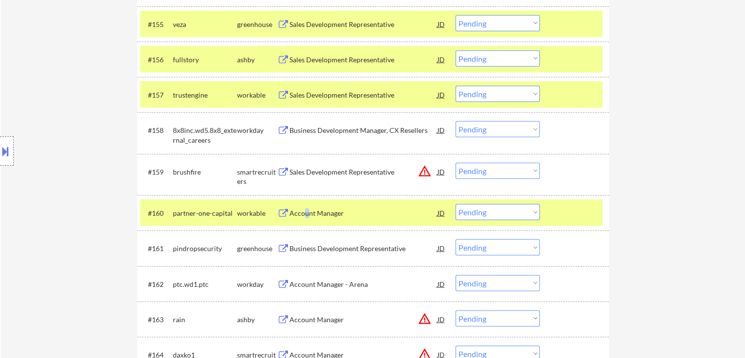
scroll to position [2375, 0]
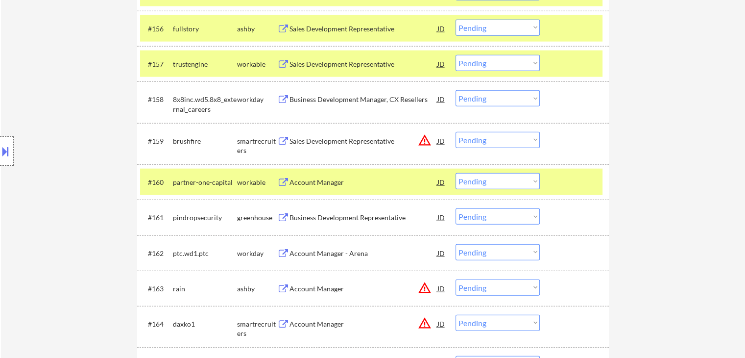
click at [327, 217] on div "Business Development Representative" at bounding box center [364, 218] width 148 height 10
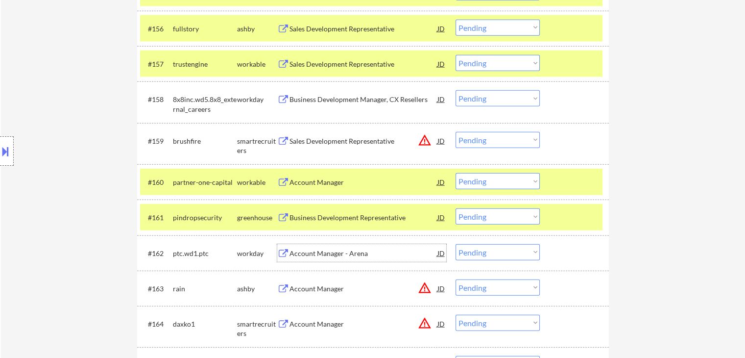
click at [318, 255] on div "Account Manager - Arena" at bounding box center [364, 253] width 148 height 10
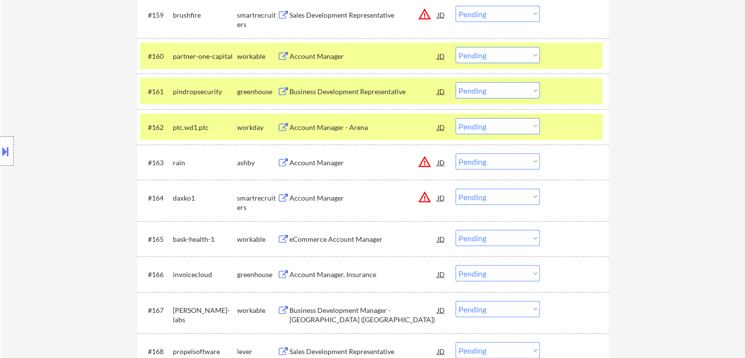
scroll to position [2522, 0]
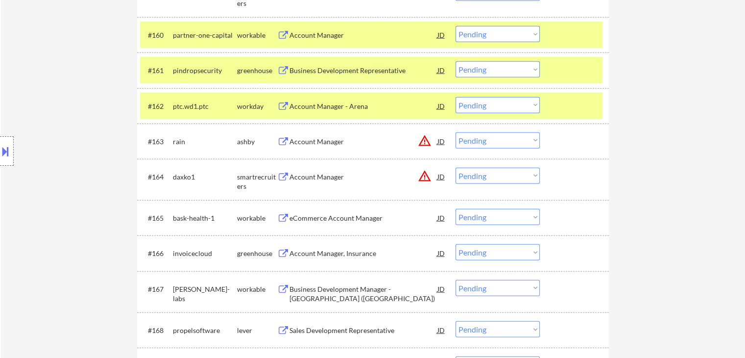
click at [0, 148] on button at bounding box center [5, 151] width 11 height 16
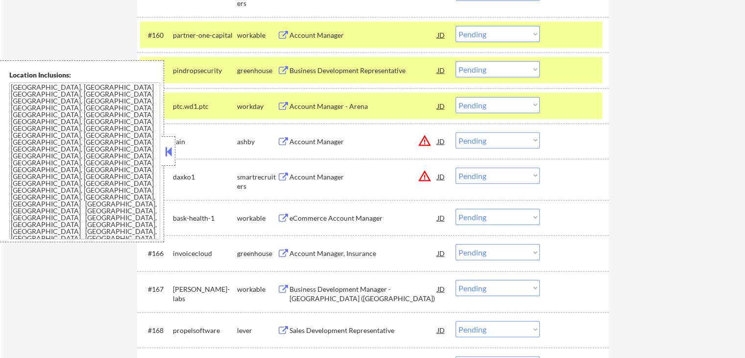
click at [169, 149] on button at bounding box center [168, 151] width 11 height 15
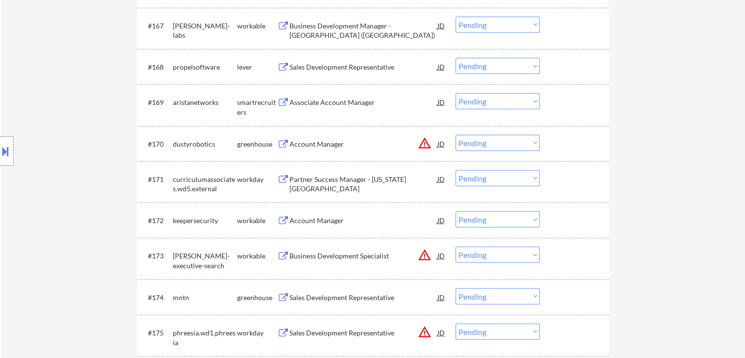
scroll to position [2379, 0]
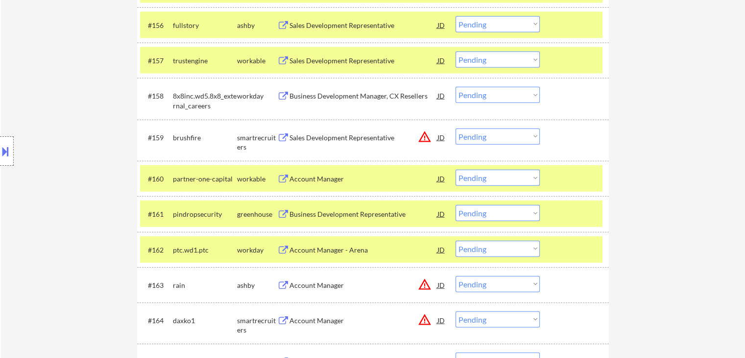
click at [504, 181] on select "Choose an option... Pending Applied Excluded (Questions) Excluded (Expired) Exc…" at bounding box center [498, 178] width 84 height 16
click at [456, 170] on select "Choose an option... Pending Applied Excluded (Questions) Excluded (Expired) Exc…" at bounding box center [498, 178] width 84 height 16
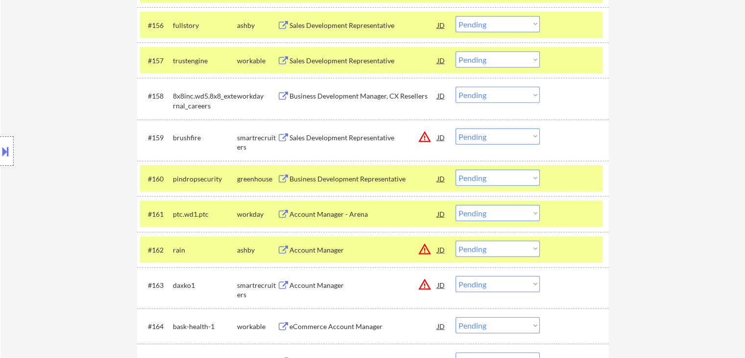
click at [504, 180] on select "Choose an option... Pending Applied Excluded (Questions) Excluded (Expired) Exc…" at bounding box center [498, 178] width 84 height 16
click at [456, 170] on select "Choose an option... Pending Applied Excluded (Questions) Excluded (Expired) Exc…" at bounding box center [498, 178] width 84 height 16
select select ""pending""
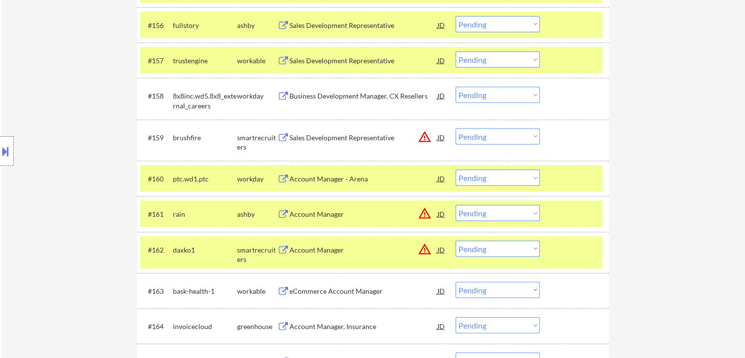
click at [122, 126] on div "Location Inclusions: [GEOGRAPHIC_DATA], [GEOGRAPHIC_DATA] [GEOGRAPHIC_DATA], [G…" at bounding box center [87, 151] width 175 height 182
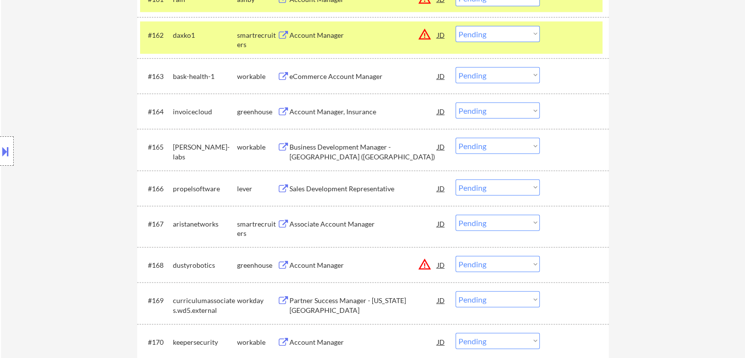
scroll to position [2624, 0]
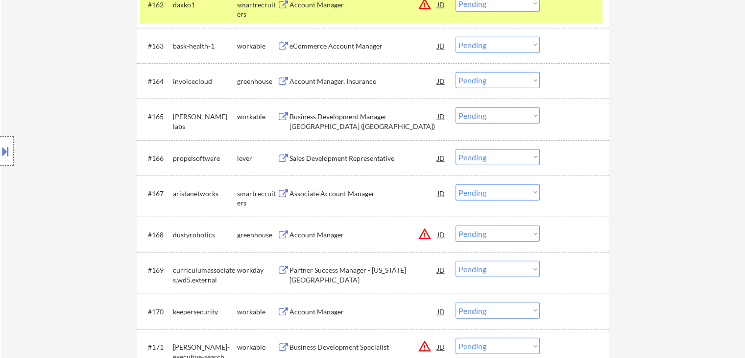
click at [311, 77] on div "Account Manager, Insurance" at bounding box center [364, 81] width 148 height 10
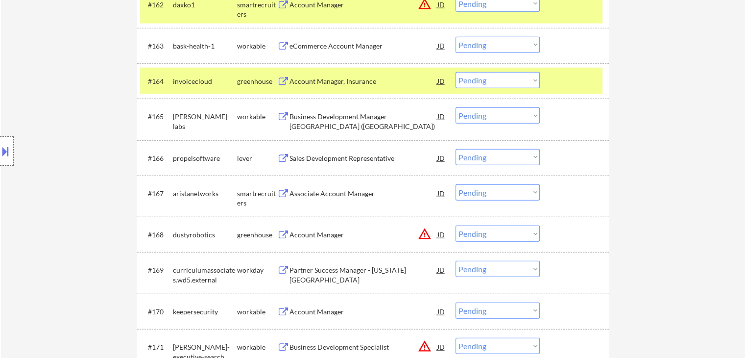
click at [305, 116] on div "Business Development Manager - [GEOGRAPHIC_DATA] ([GEOGRAPHIC_DATA])" at bounding box center [364, 121] width 148 height 19
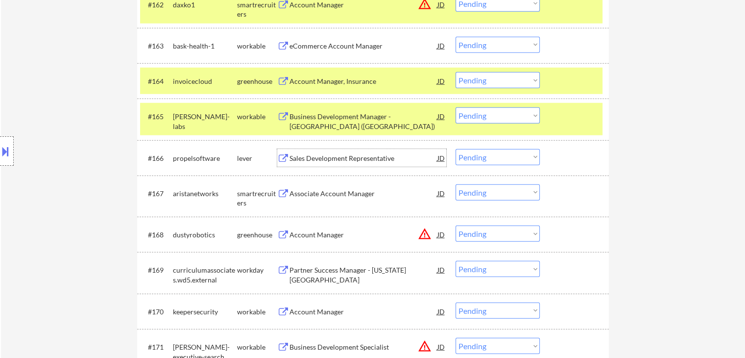
click at [312, 153] on div "Sales Development Representative" at bounding box center [364, 158] width 148 height 10
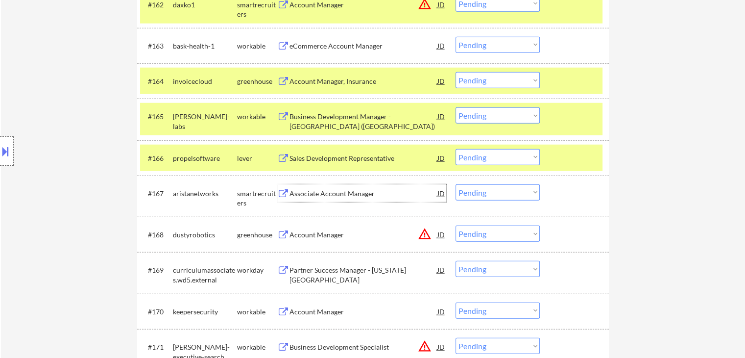
click at [316, 192] on div "Associate Account Manager" at bounding box center [364, 194] width 148 height 10
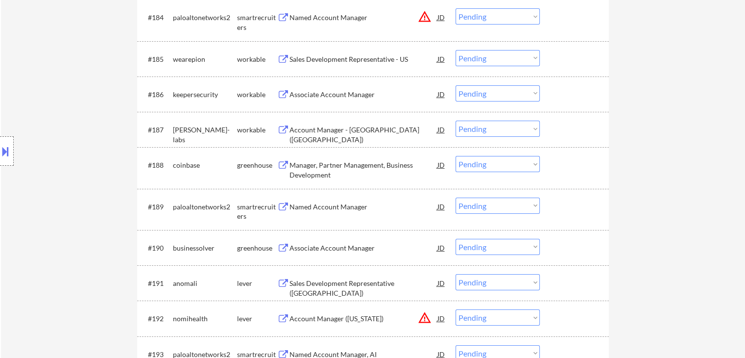
scroll to position [2561, 0]
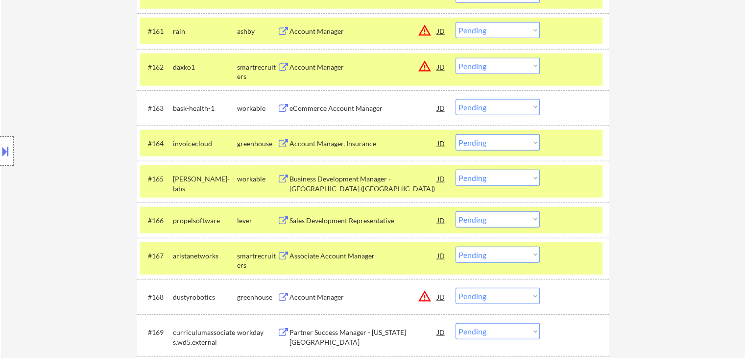
drag, startPoint x: 513, startPoint y: 179, endPoint x: 508, endPoint y: 181, distance: 5.6
click at [513, 179] on select "Choose an option... Pending Applied Excluded (Questions) Excluded (Expired) Exc…" at bounding box center [498, 178] width 84 height 16
click at [456, 170] on select "Choose an option... Pending Applied Excluded (Questions) Excluded (Expired) Exc…" at bounding box center [498, 178] width 84 height 16
click at [79, 87] on div "Location Inclusions: [GEOGRAPHIC_DATA], [GEOGRAPHIC_DATA] [GEOGRAPHIC_DATA], [G…" at bounding box center [87, 151] width 175 height 182
select select ""pending""
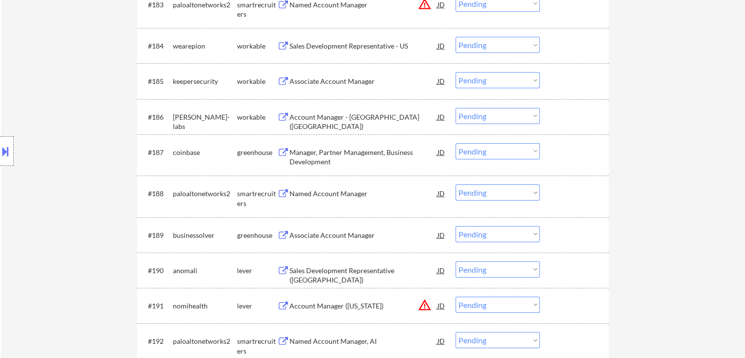
scroll to position [3493, 0]
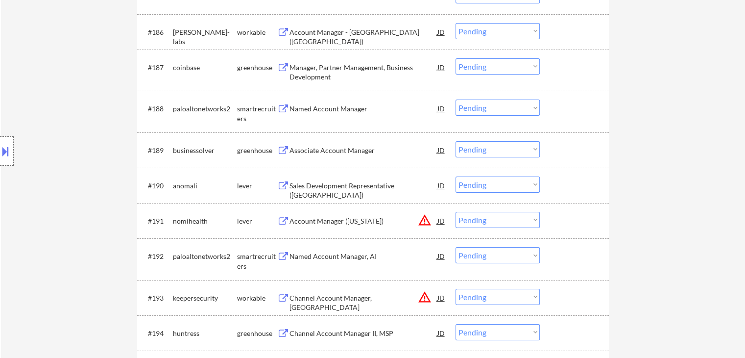
click at [331, 110] on div "Named Account Manager" at bounding box center [364, 109] width 148 height 10
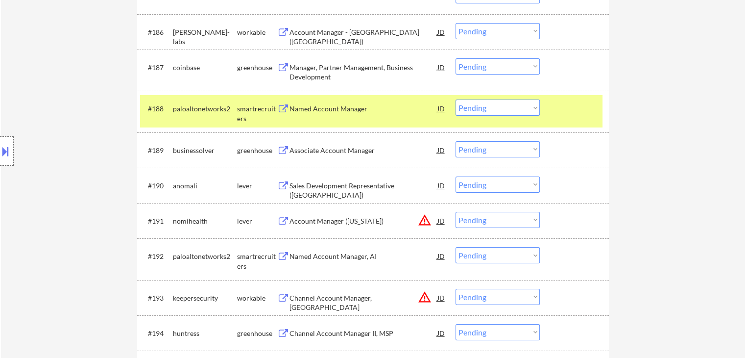
click at [329, 148] on div "Associate Account Manager" at bounding box center [364, 151] width 148 height 10
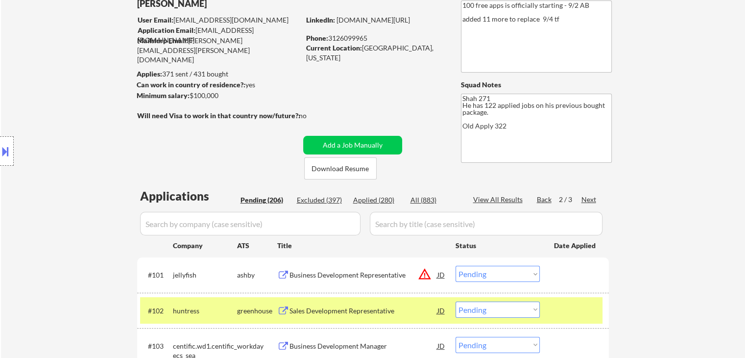
scroll to position [0, 0]
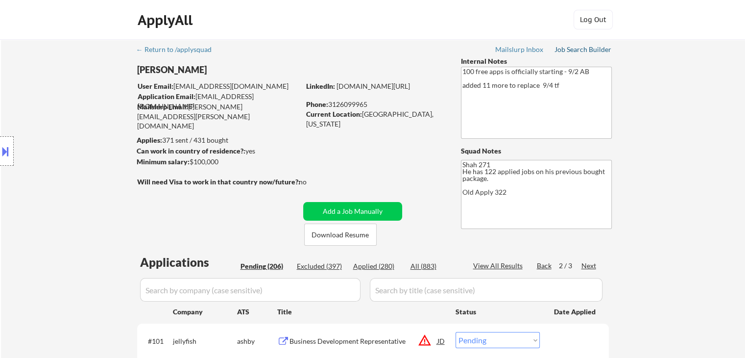
click at [574, 48] on div "Job Search Builder" at bounding box center [583, 49] width 57 height 7
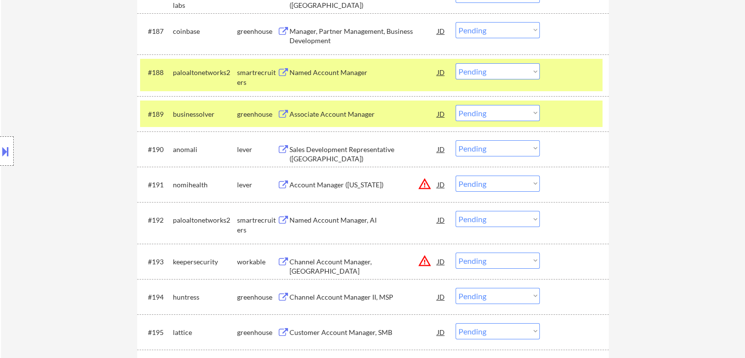
scroll to position [3472, 0]
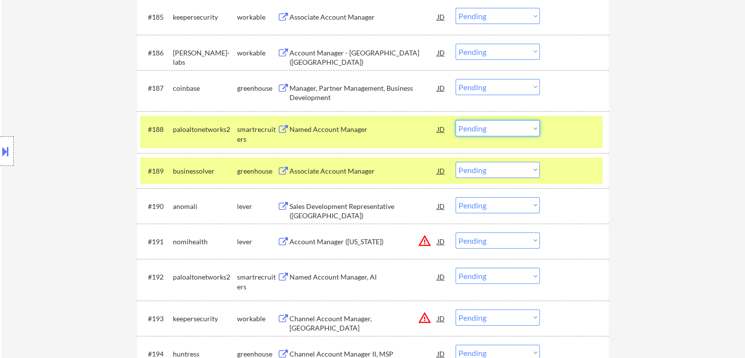
click at [497, 131] on select "Choose an option... Pending Applied Excluded (Questions) Excluded (Expired) Exc…" at bounding box center [498, 128] width 84 height 16
click at [456, 120] on select "Choose an option... Pending Applied Excluded (Questions) Excluded (Expired) Exc…" at bounding box center [498, 128] width 84 height 16
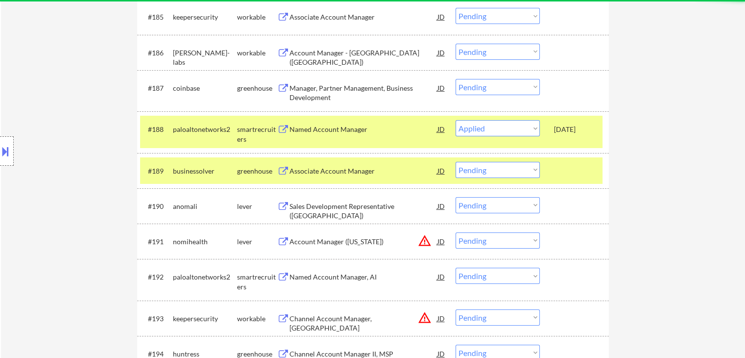
select select ""pending""
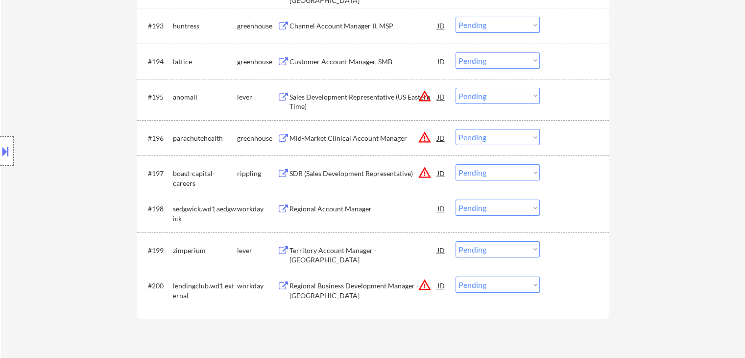
scroll to position [3766, 0]
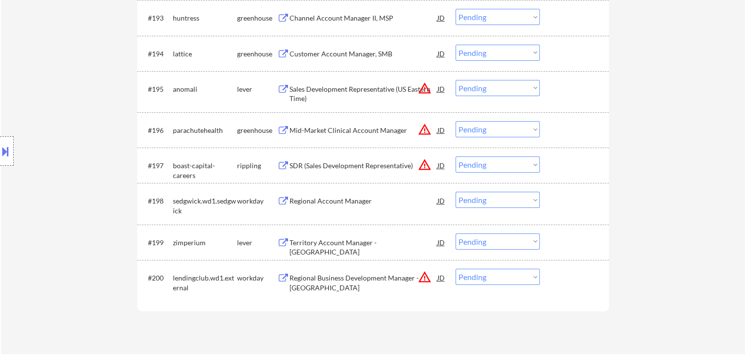
click at [348, 240] on div "Territory Account Manager - [GEOGRAPHIC_DATA]" at bounding box center [364, 247] width 148 height 19
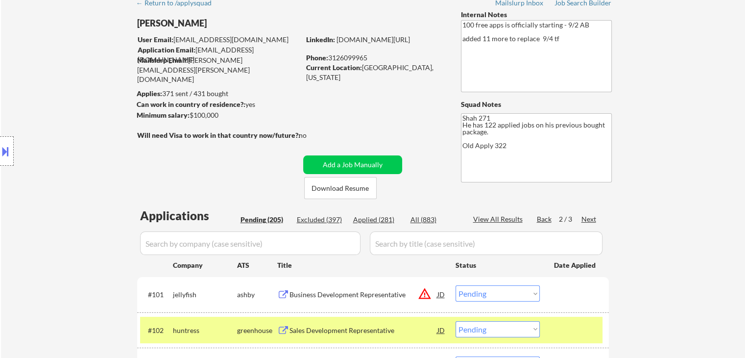
scroll to position [98, 0]
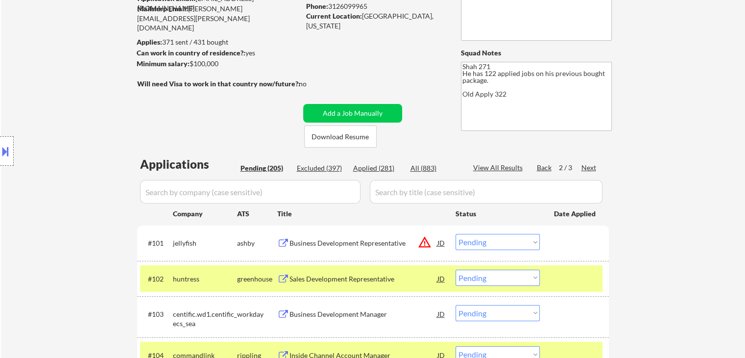
click at [588, 163] on div "Next" at bounding box center [590, 168] width 16 height 10
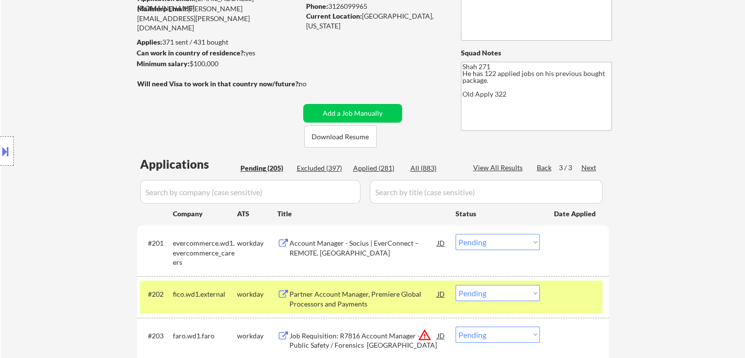
click at [57, 153] on div "Location Inclusions: [GEOGRAPHIC_DATA], [GEOGRAPHIC_DATA] [GEOGRAPHIC_DATA], [G…" at bounding box center [87, 151] width 175 height 182
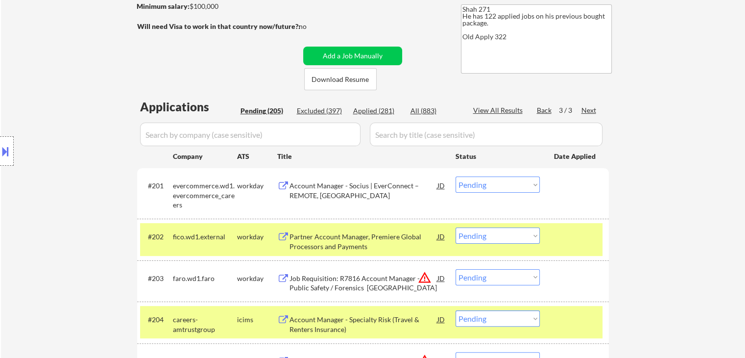
scroll to position [147, 0]
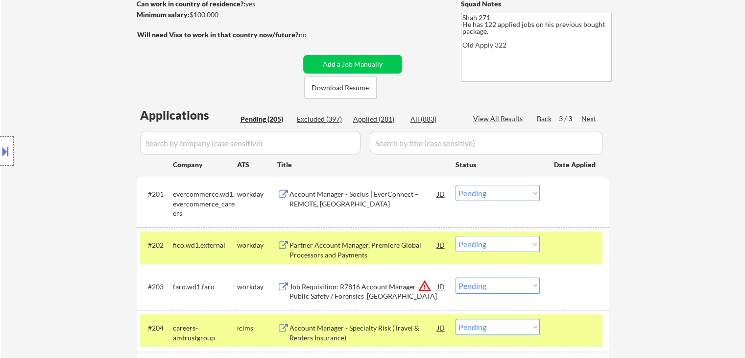
click at [545, 117] on div "Back" at bounding box center [545, 119] width 16 height 10
click at [545, 118] on div "Back" at bounding box center [545, 119] width 16 height 10
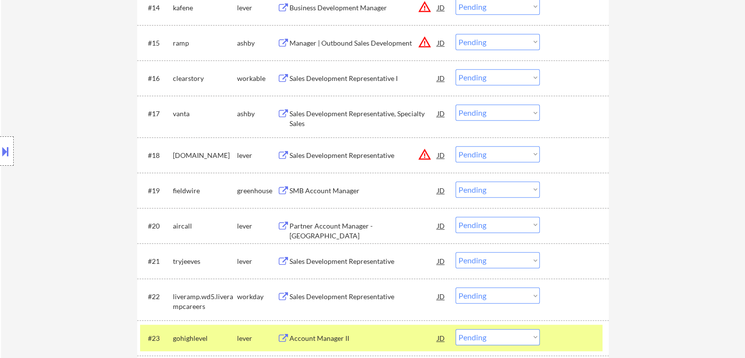
scroll to position [833, 0]
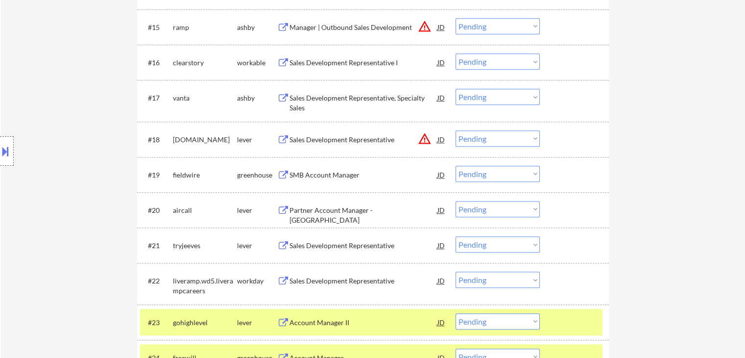
click at [321, 98] on div "Sales Development Representative, Specialty Sales" at bounding box center [364, 102] width 148 height 19
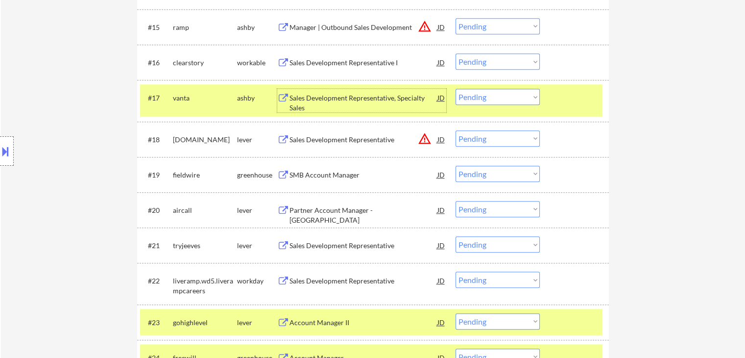
click at [326, 208] on div "Partner Account Manager - [GEOGRAPHIC_DATA]" at bounding box center [364, 214] width 148 height 19
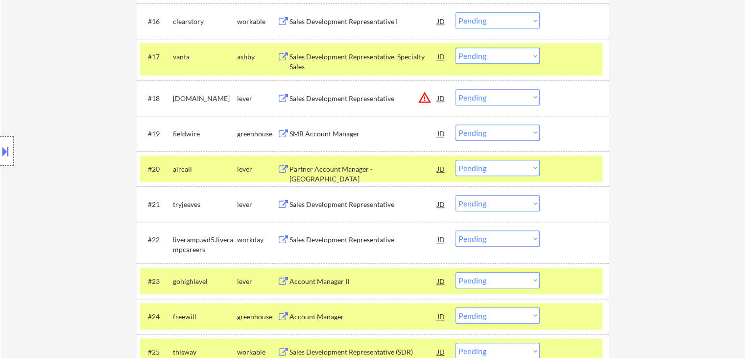
scroll to position [931, 0]
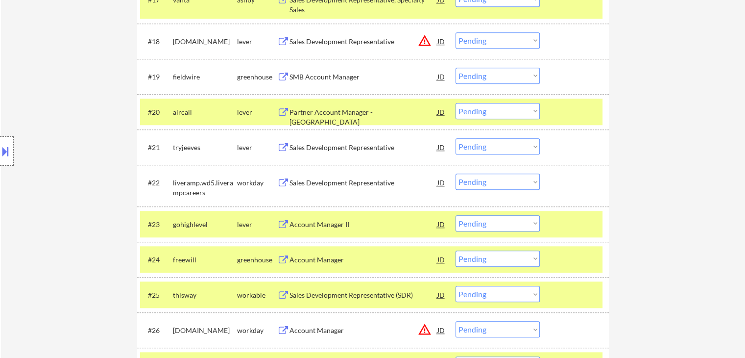
click at [490, 112] on select "Choose an option... Pending Applied Excluded (Questions) Excluded (Expired) Exc…" at bounding box center [498, 111] width 84 height 16
click at [456, 103] on select "Choose an option... Pending Applied Excluded (Questions) Excluded (Expired) Exc…" at bounding box center [498, 111] width 84 height 16
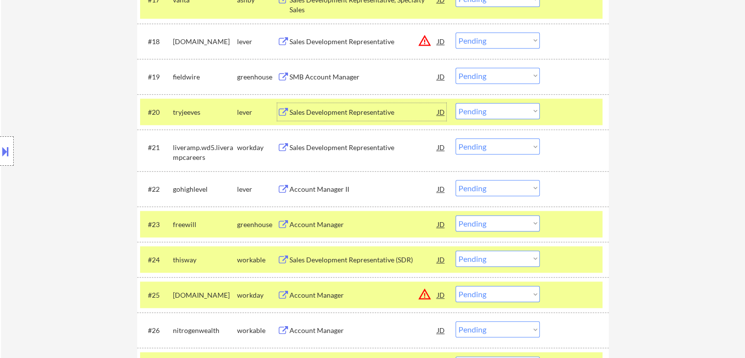
click at [313, 113] on div "Sales Development Representative" at bounding box center [364, 112] width 148 height 10
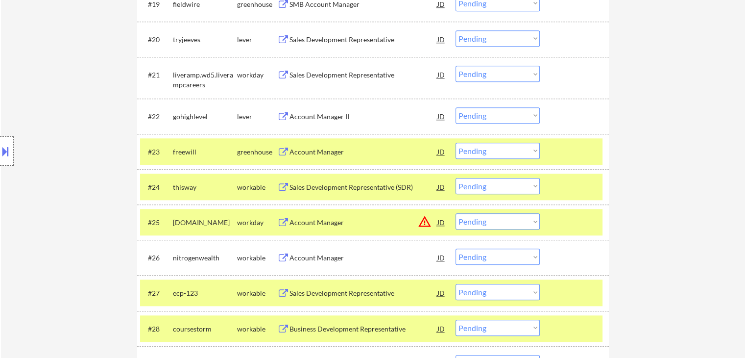
scroll to position [980, 0]
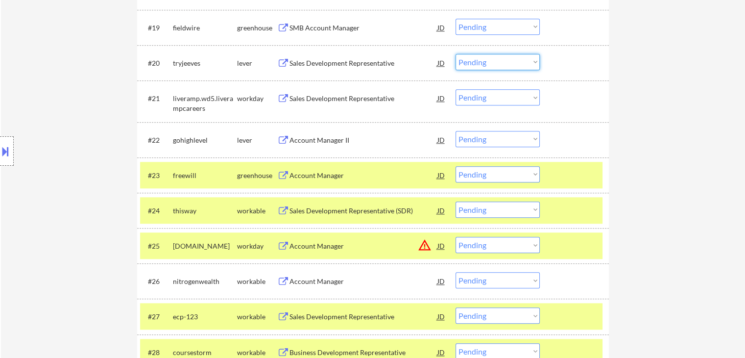
drag, startPoint x: 484, startPoint y: 60, endPoint x: 484, endPoint y: 66, distance: 5.9
click at [484, 60] on select "Choose an option... Pending Applied Excluded (Questions) Excluded (Expired) Exc…" at bounding box center [498, 62] width 84 height 16
click at [456, 54] on select "Choose an option... Pending Applied Excluded (Questions) Excluded (Expired) Exc…" at bounding box center [498, 62] width 84 height 16
click at [502, 61] on select "Choose an option... Pending Applied Excluded (Questions) Excluded (Expired) Exc…" at bounding box center [498, 62] width 84 height 16
click at [456, 54] on select "Choose an option... Pending Applied Excluded (Questions) Excluded (Expired) Exc…" at bounding box center [498, 62] width 84 height 16
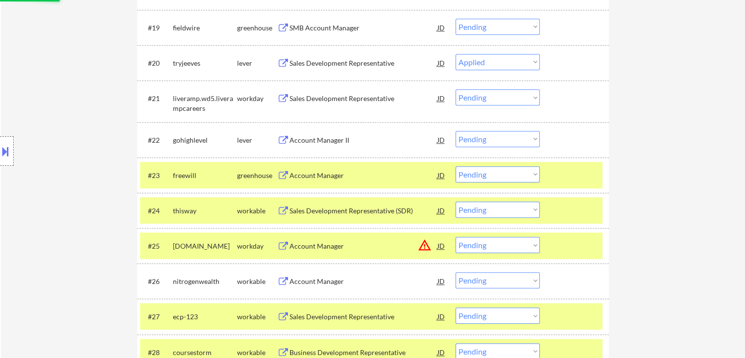
drag, startPoint x: 733, startPoint y: 110, endPoint x: 655, endPoint y: 112, distance: 77.5
select select ""pending""
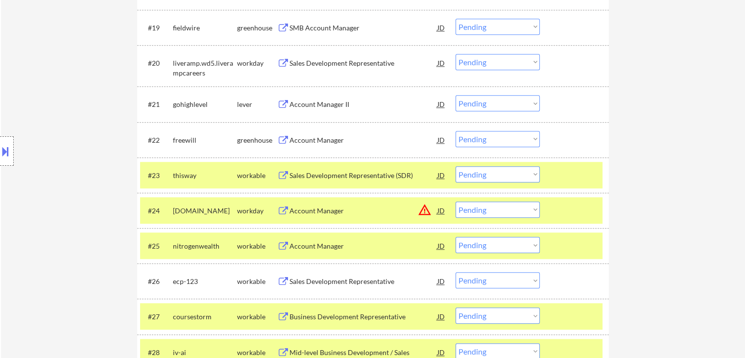
click at [49, 118] on div "Location Inclusions: [GEOGRAPHIC_DATA], [GEOGRAPHIC_DATA] [GEOGRAPHIC_DATA], [G…" at bounding box center [87, 151] width 175 height 182
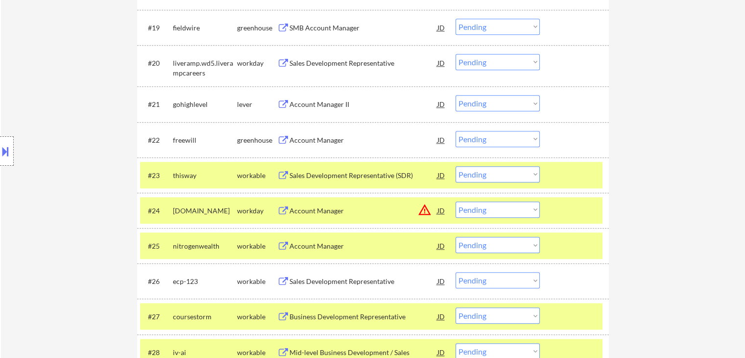
click at [61, 155] on div "Location Inclusions: [GEOGRAPHIC_DATA], [GEOGRAPHIC_DATA] [GEOGRAPHIC_DATA], [G…" at bounding box center [87, 151] width 175 height 182
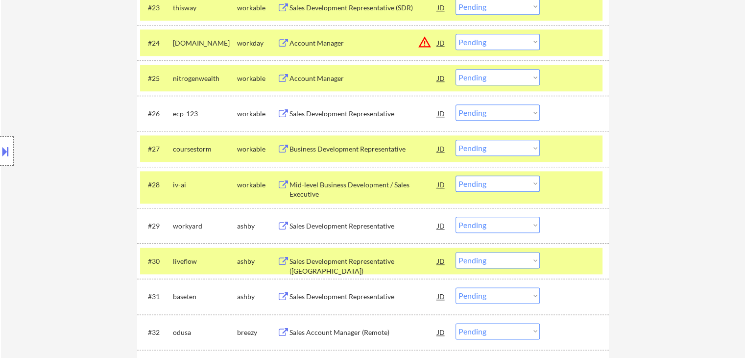
scroll to position [1225, 0]
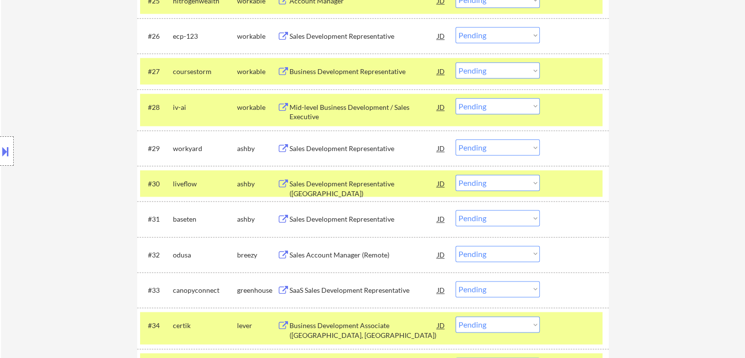
click at [327, 152] on div "Sales Development Representative" at bounding box center [364, 149] width 148 height 10
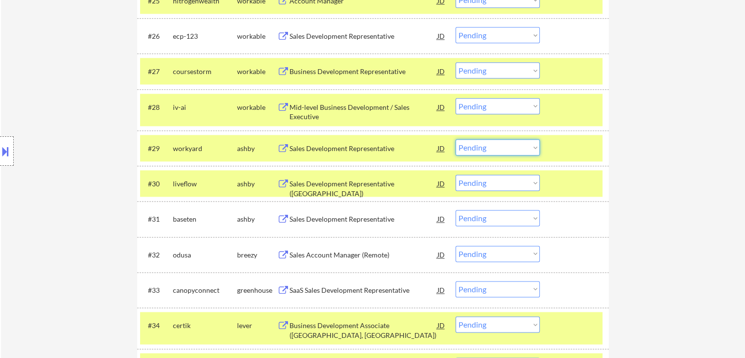
click at [487, 148] on select "Choose an option... Pending Applied Excluded (Questions) Excluded (Expired) Exc…" at bounding box center [498, 147] width 84 height 16
click at [456, 139] on select "Choose an option... Pending Applied Excluded (Questions) Excluded (Expired) Exc…" at bounding box center [498, 147] width 84 height 16
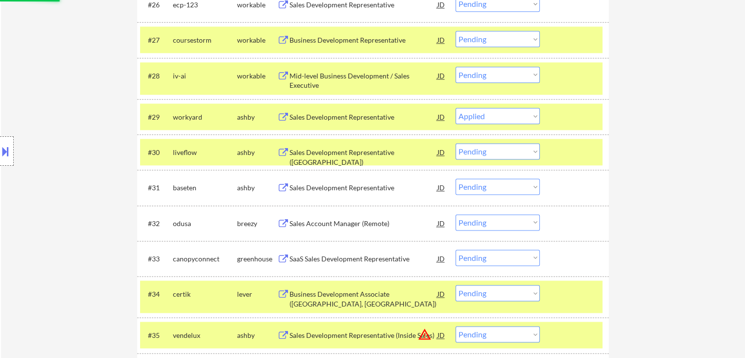
scroll to position [1274, 0]
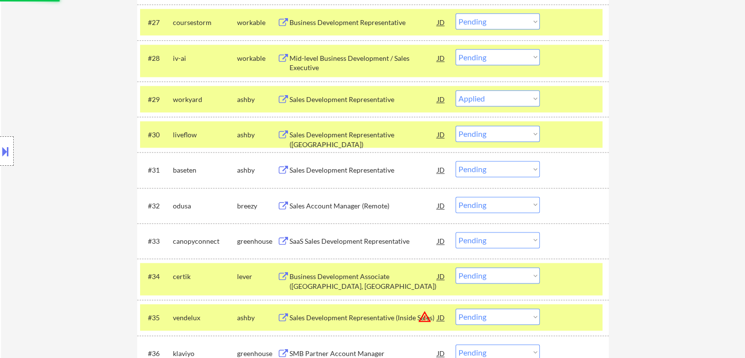
click at [33, 127] on div "Location Inclusions: [GEOGRAPHIC_DATA], [GEOGRAPHIC_DATA] [GEOGRAPHIC_DATA], [G…" at bounding box center [87, 151] width 175 height 182
select select ""pending""
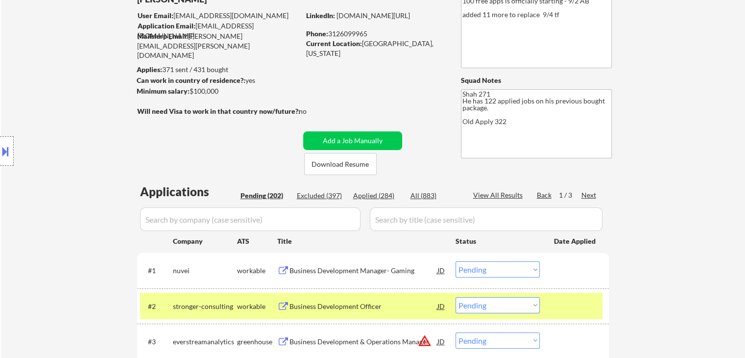
scroll to position [0, 0]
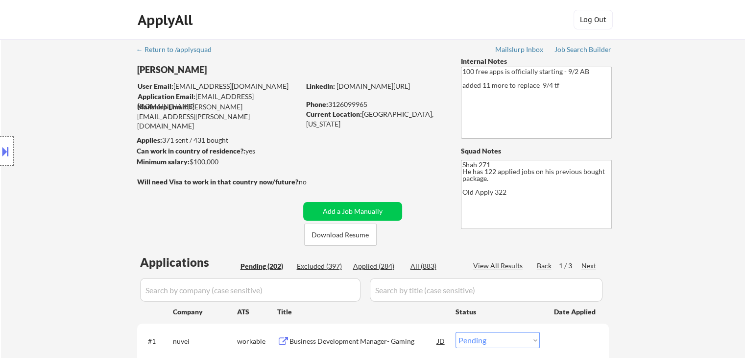
click at [365, 265] on div "Applied (284)" at bounding box center [377, 266] width 49 height 10
select select ""applied""
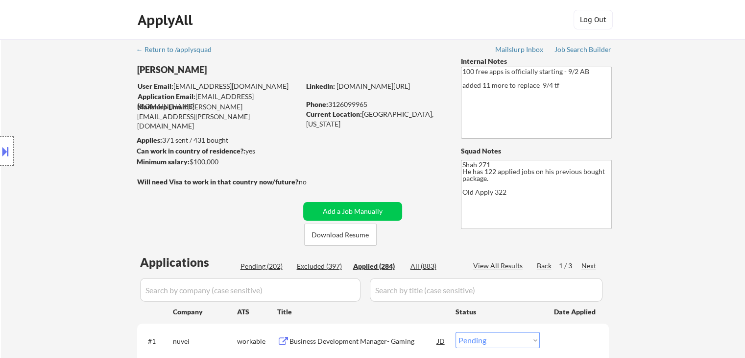
select select ""applied""
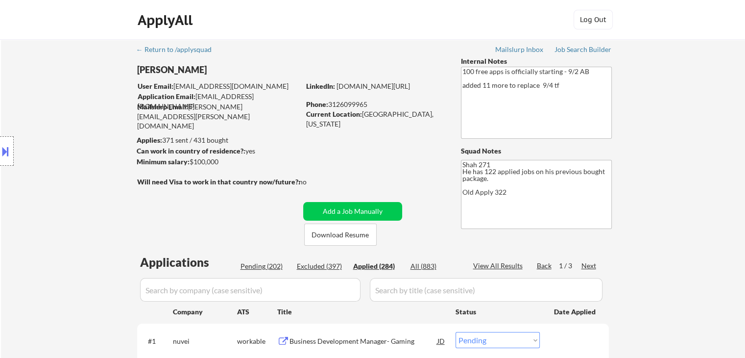
select select ""applied""
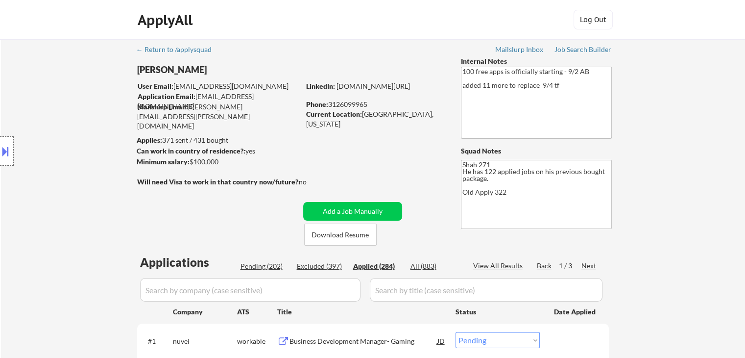
select select ""applied""
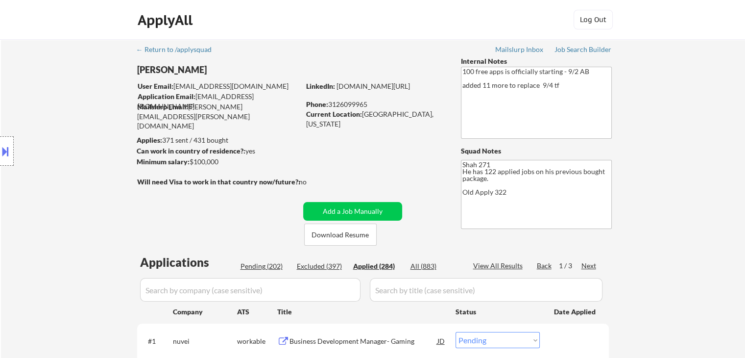
select select ""applied""
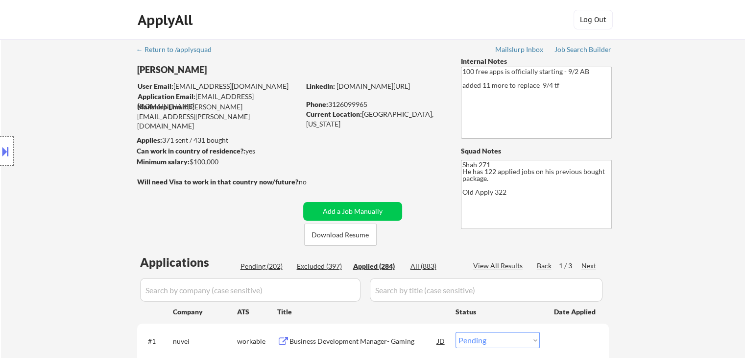
select select ""applied""
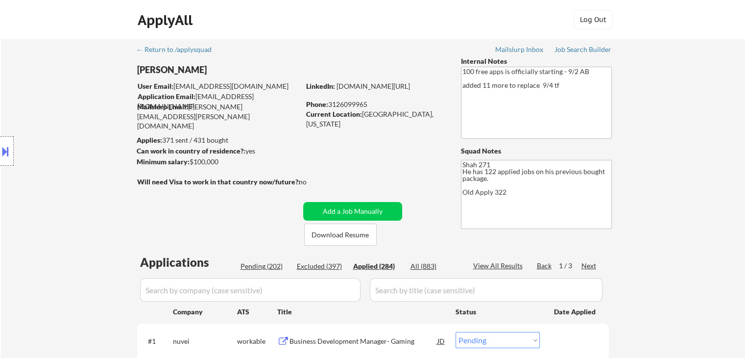
select select ""applied""
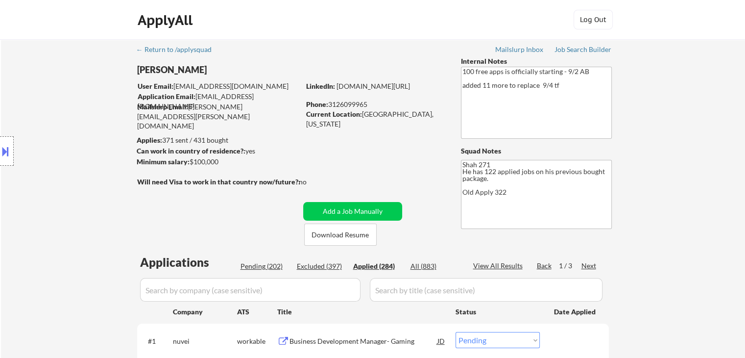
select select ""applied""
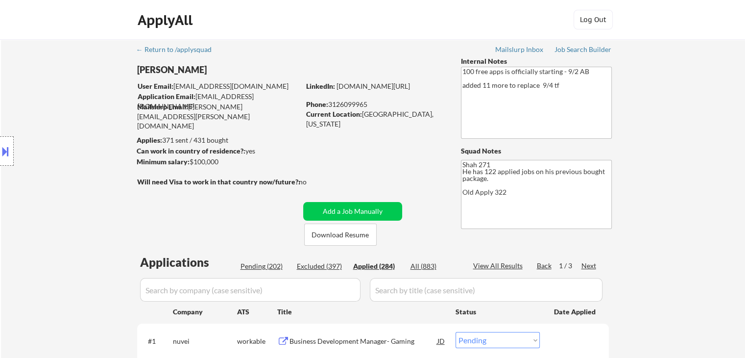
select select ""applied""
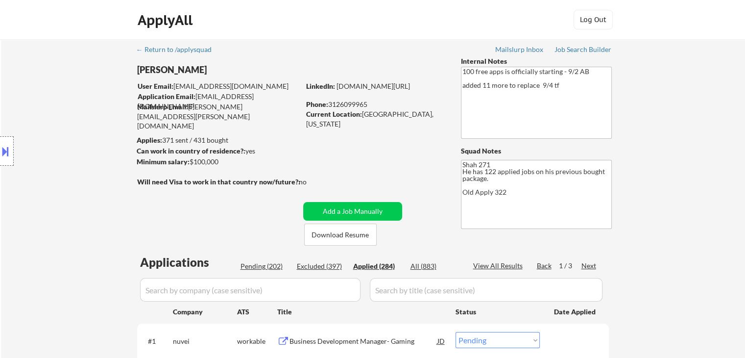
select select ""applied""
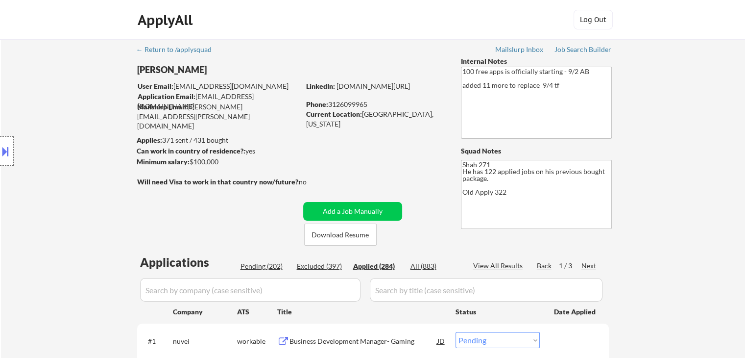
select select ""applied""
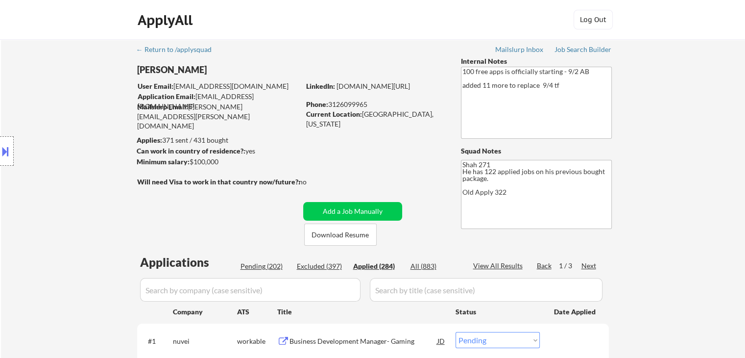
select select ""applied""
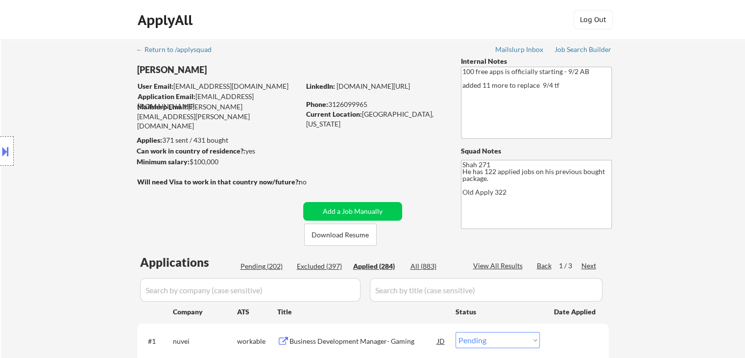
select select ""applied""
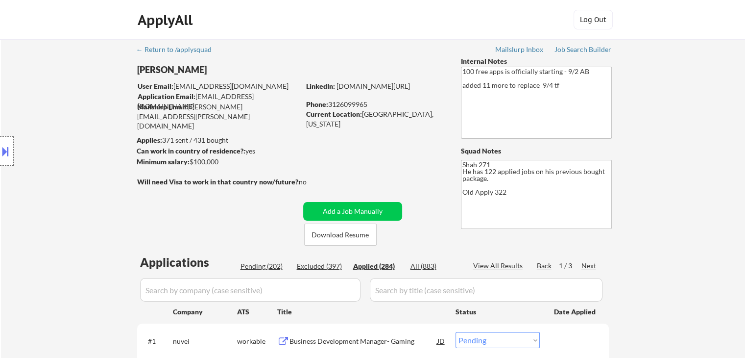
select select ""applied""
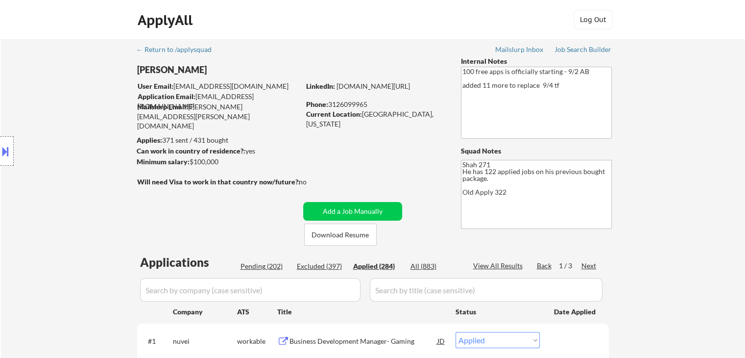
select select ""applied""
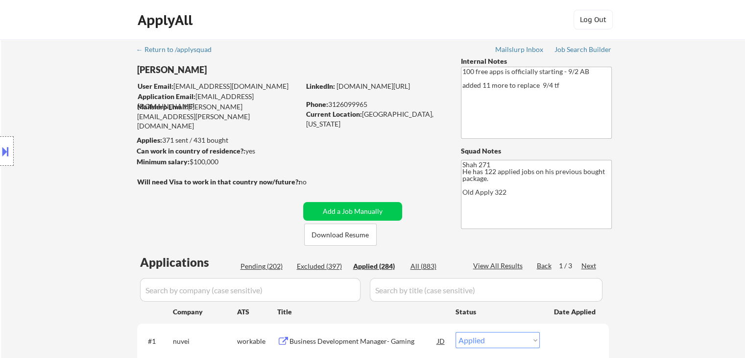
select select ""applied""
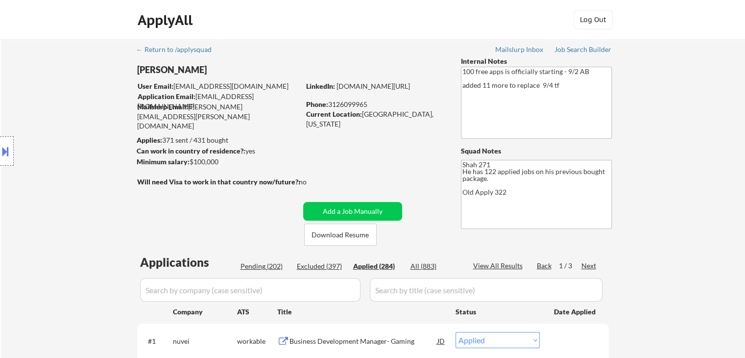
select select ""applied""
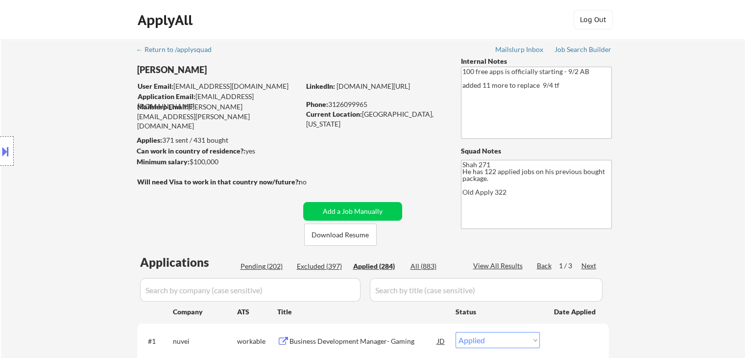
select select ""applied""
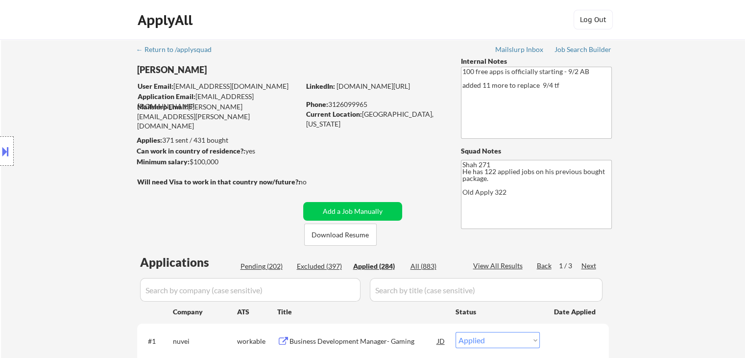
select select ""applied""
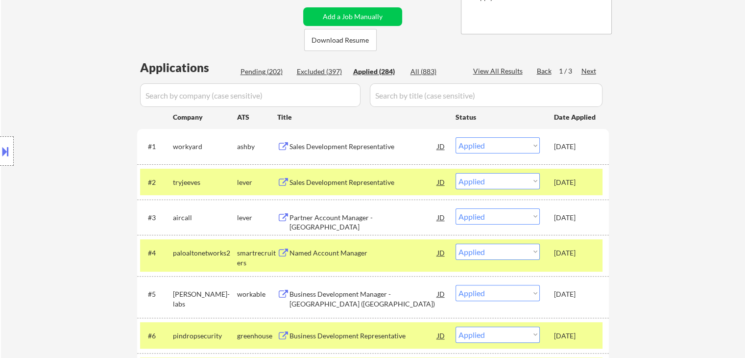
scroll to position [196, 0]
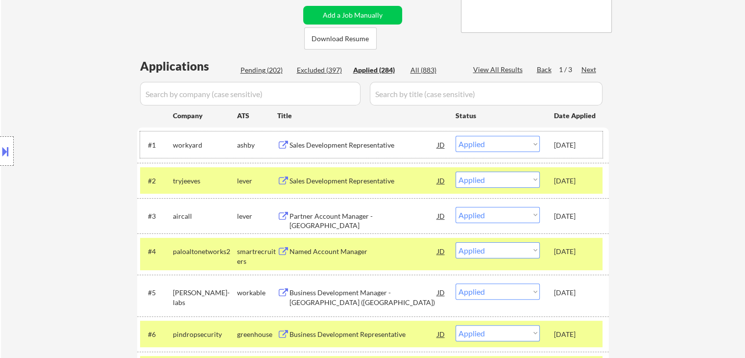
drag, startPoint x: 554, startPoint y: 144, endPoint x: 588, endPoint y: 150, distance: 34.3
click at [588, 150] on div "[DATE]" at bounding box center [575, 145] width 43 height 18
copy div "[DATE]"
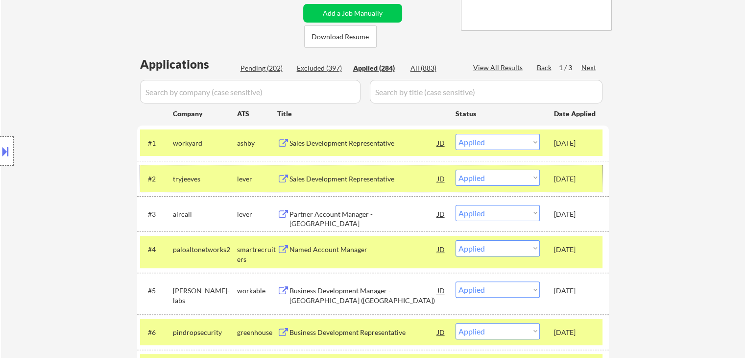
scroll to position [0, 0]
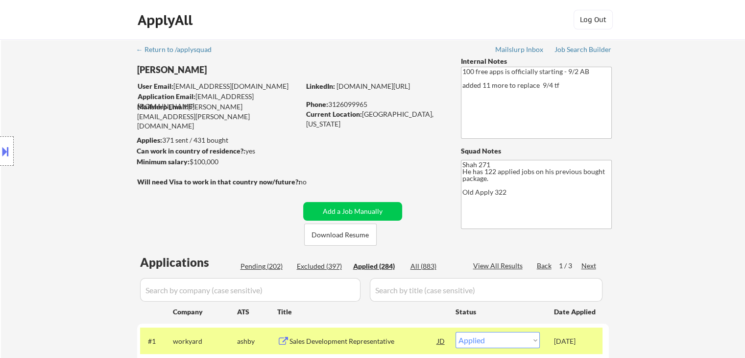
click at [57, 183] on div "Location Inclusions: [GEOGRAPHIC_DATA], [GEOGRAPHIC_DATA] [GEOGRAPHIC_DATA], [G…" at bounding box center [87, 151] width 175 height 182
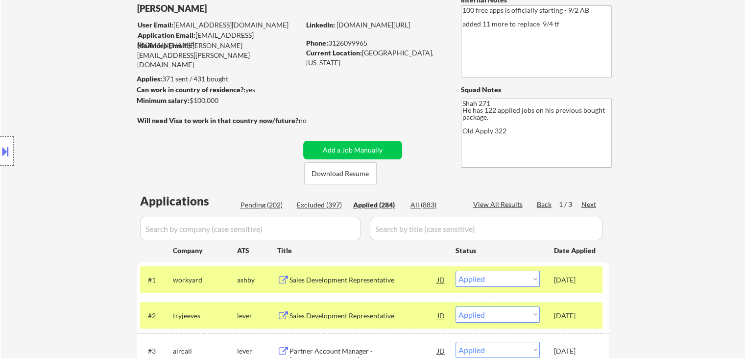
scroll to position [98, 0]
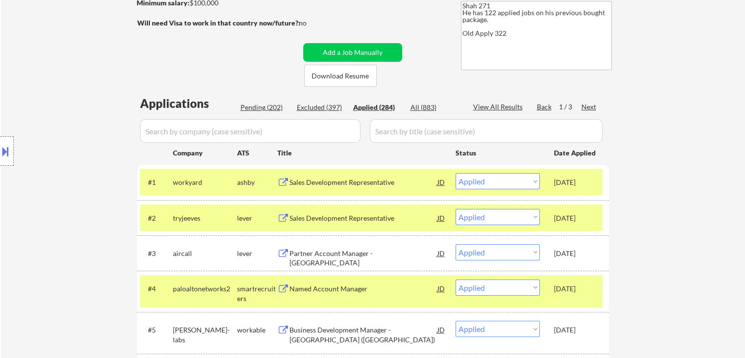
scroll to position [0, 0]
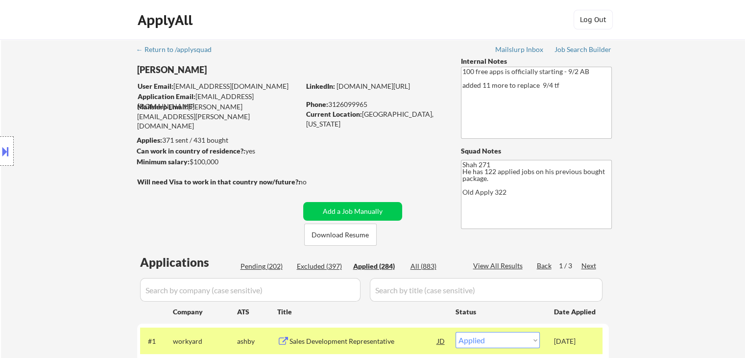
click at [257, 269] on div "Pending (202)" at bounding box center [265, 266] width 49 height 10
click at [590, 267] on div "Next" at bounding box center [590, 266] width 16 height 10
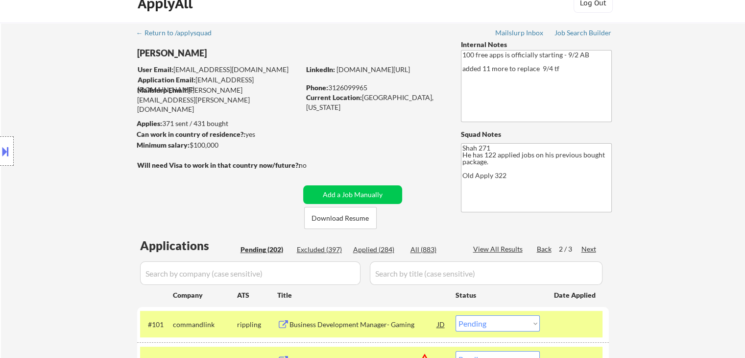
scroll to position [196, 0]
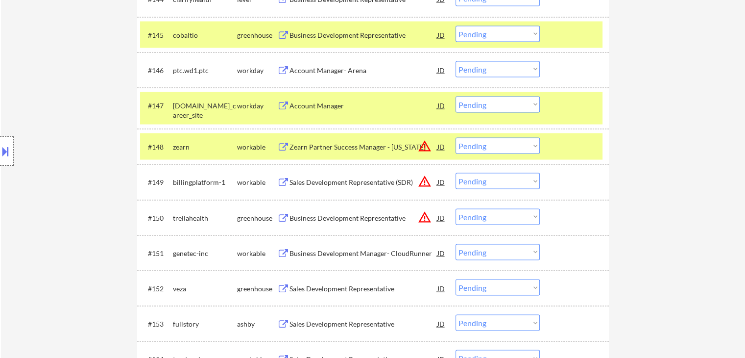
drag, startPoint x: 699, startPoint y: 187, endPoint x: 424, endPoint y: 209, distance: 275.7
click at [699, 187] on div "← Return to /applysquad Mailslurp Inbox Job Search Builder [PERSON_NAME] User E…" at bounding box center [373, 122] width 744 height 4102
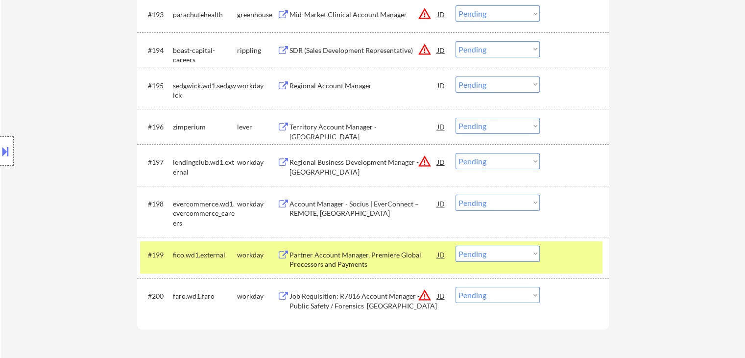
scroll to position [3699, 0]
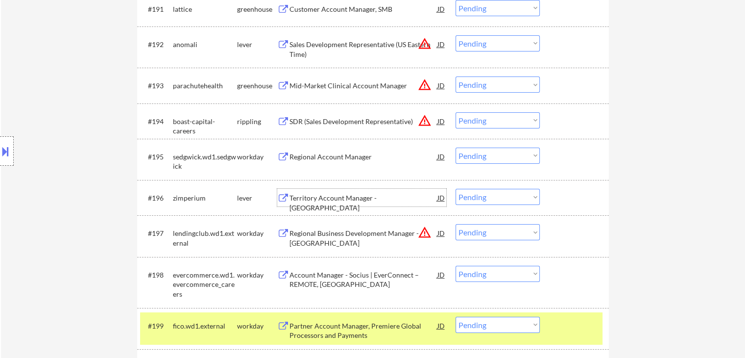
click at [323, 195] on div "Territory Account Manager - [GEOGRAPHIC_DATA]" at bounding box center [364, 202] width 148 height 19
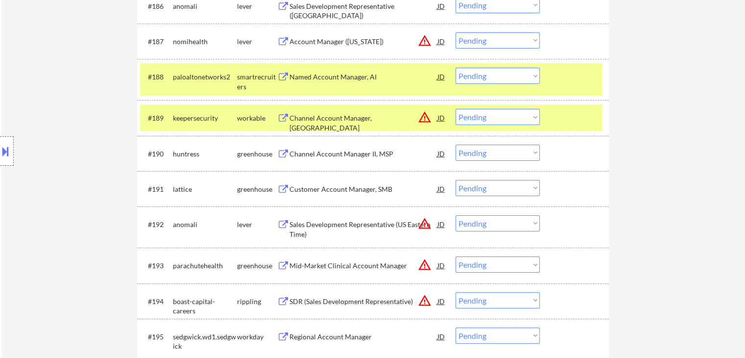
scroll to position [3503, 0]
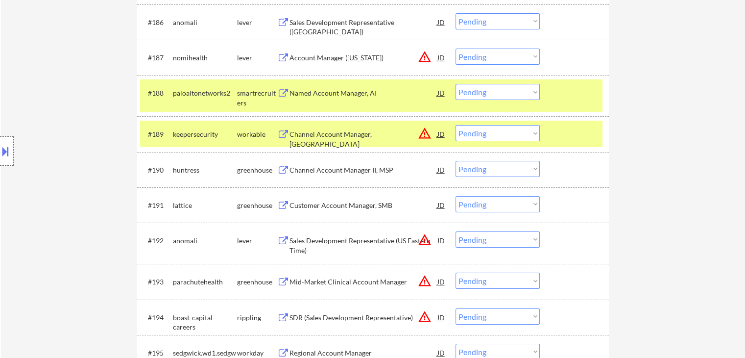
drag, startPoint x: 333, startPoint y: 166, endPoint x: 333, endPoint y: 172, distance: 5.9
click at [333, 166] on div "Channel Account Manager II, MSP" at bounding box center [364, 170] width 148 height 10
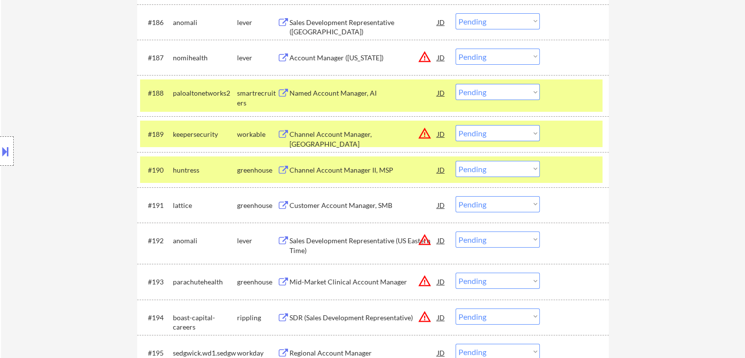
click at [327, 209] on div "Customer Account Manager, SMB" at bounding box center [364, 205] width 148 height 10
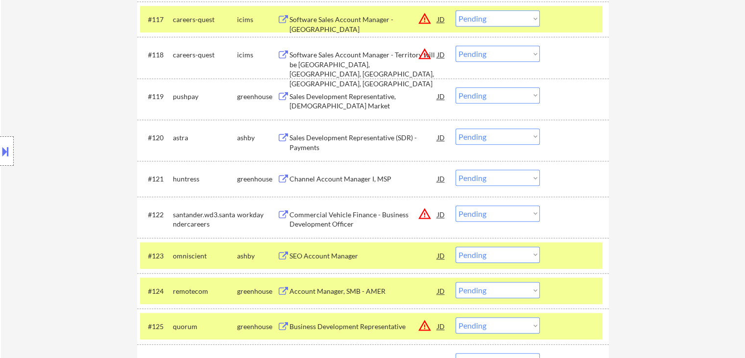
scroll to position [3493, 0]
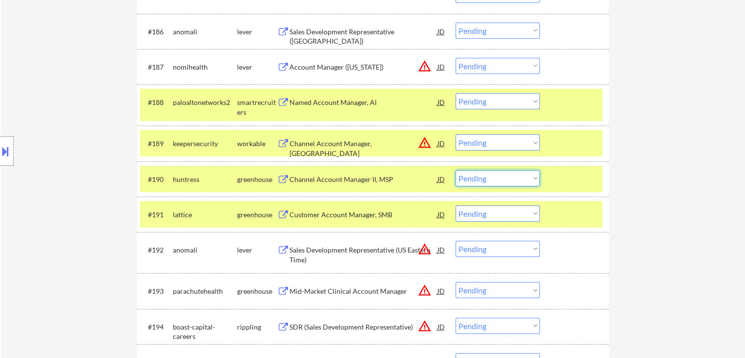
click at [508, 178] on select "Choose an option... Pending Applied Excluded (Questions) Excluded (Expired) Exc…" at bounding box center [498, 178] width 84 height 16
click at [456, 170] on select "Choose an option... Pending Applied Excluded (Questions) Excluded (Expired) Exc…" at bounding box center [498, 178] width 84 height 16
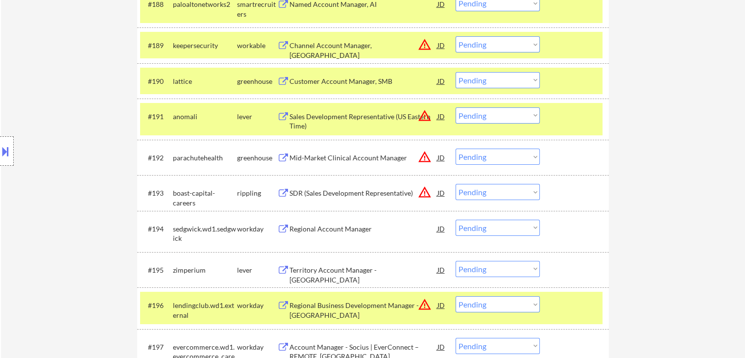
scroll to position [3395, 0]
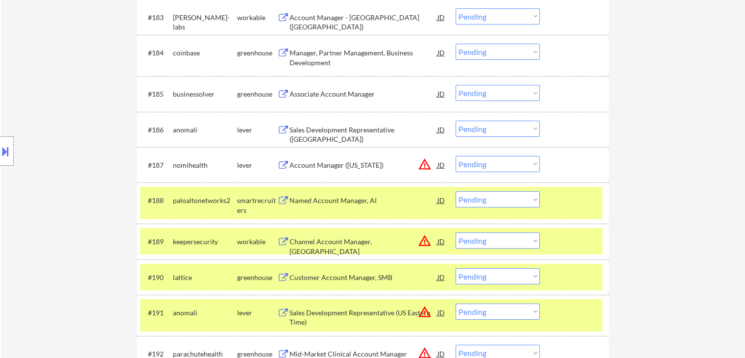
click at [329, 93] on div "Associate Account Manager" at bounding box center [364, 94] width 148 height 10
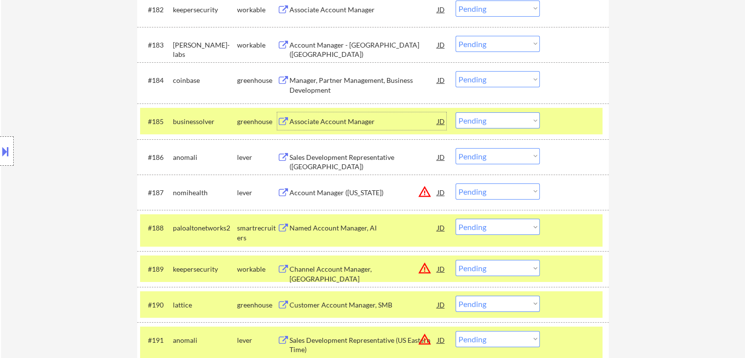
scroll to position [3297, 0]
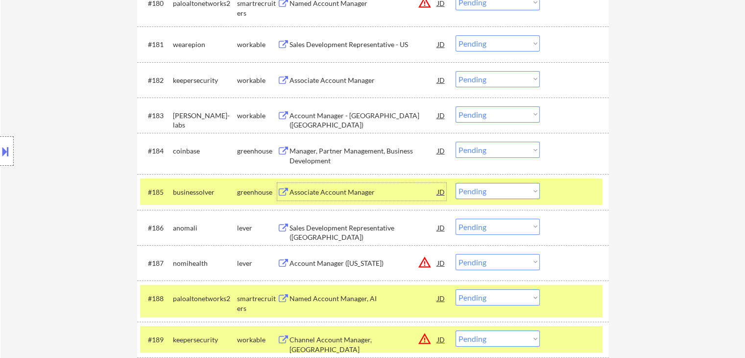
click at [319, 115] on div "Account Manager - [GEOGRAPHIC_DATA] ([GEOGRAPHIC_DATA])" at bounding box center [364, 120] width 148 height 19
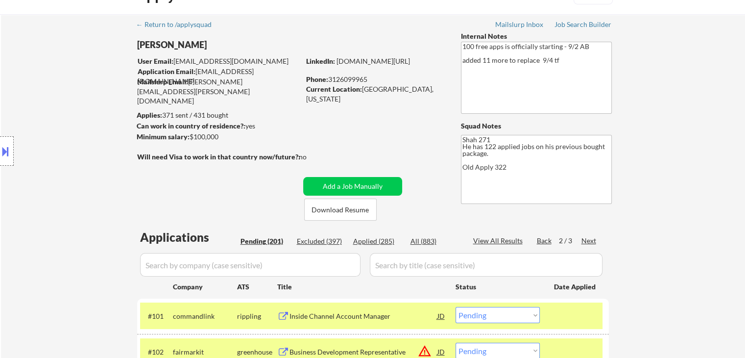
scroll to position [0, 0]
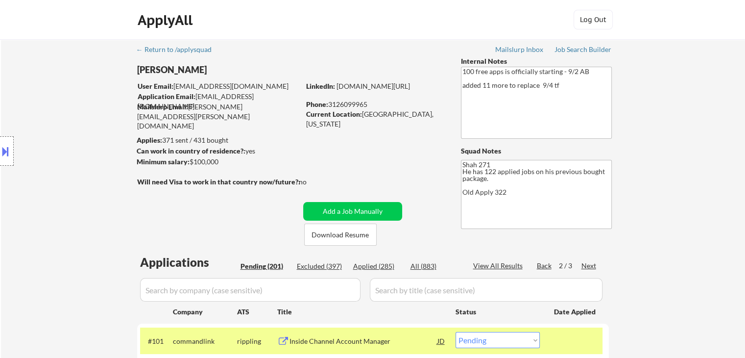
click at [546, 267] on div "Back" at bounding box center [545, 266] width 16 height 10
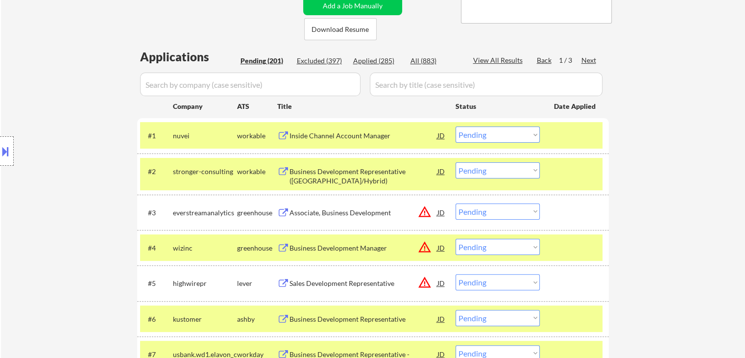
scroll to position [245, 0]
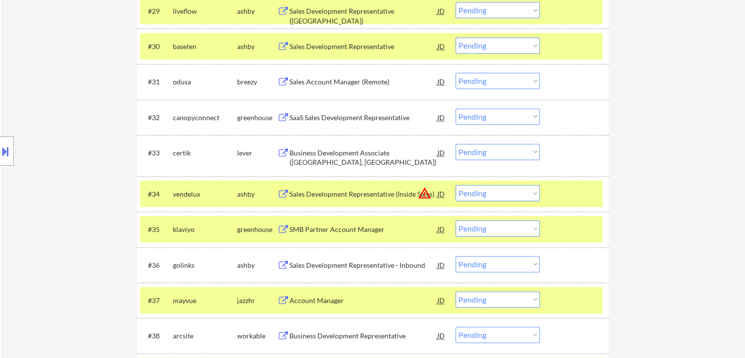
scroll to position [1372, 0]
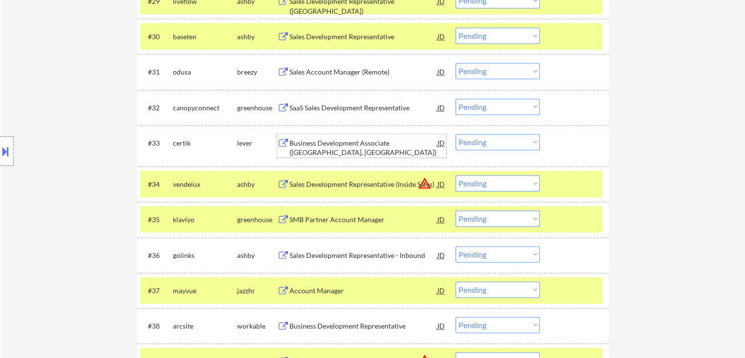
click at [344, 146] on div "Business Development Associate ([GEOGRAPHIC_DATA], [GEOGRAPHIC_DATA])" at bounding box center [364, 147] width 148 height 19
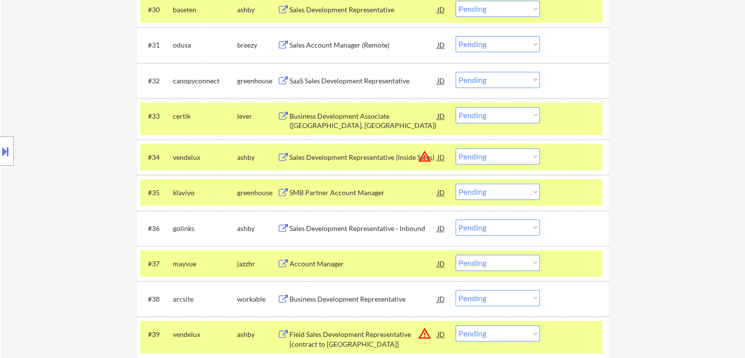
scroll to position [1421, 0]
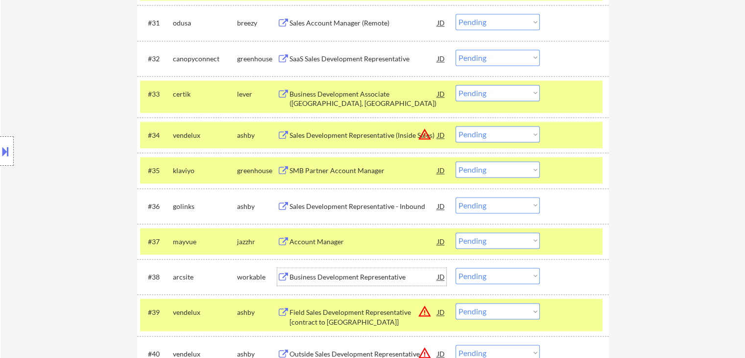
click at [360, 273] on div "Business Development Representative" at bounding box center [364, 277] width 148 height 10
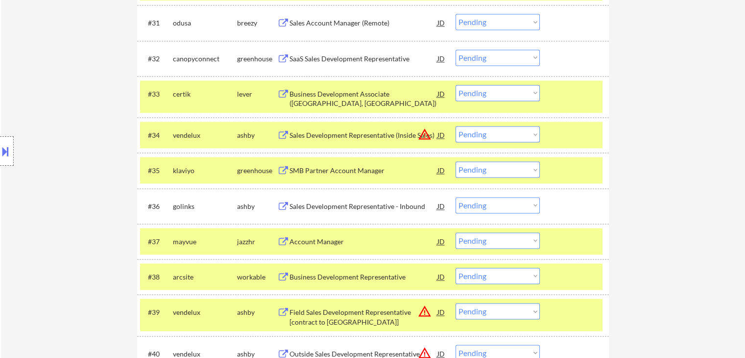
click at [484, 96] on select "Choose an option... Pending Applied Excluded (Questions) Excluded (Expired) Exc…" at bounding box center [498, 93] width 84 height 16
click at [456, 85] on select "Choose an option... Pending Applied Excluded (Questions) Excluded (Expired) Exc…" at bounding box center [498, 93] width 84 height 16
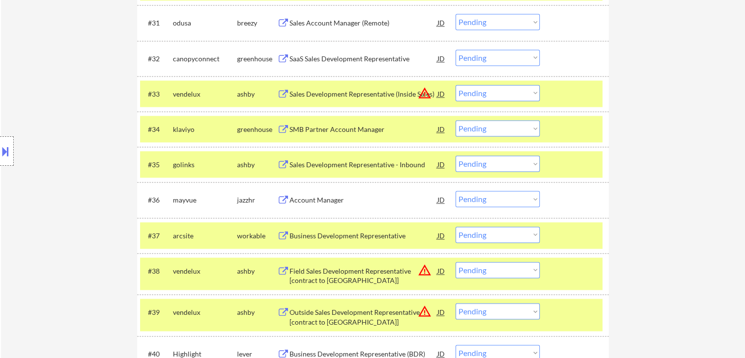
click at [86, 87] on div "Location Inclusions: [GEOGRAPHIC_DATA], [GEOGRAPHIC_DATA] [GEOGRAPHIC_DATA], [G…" at bounding box center [87, 151] width 175 height 182
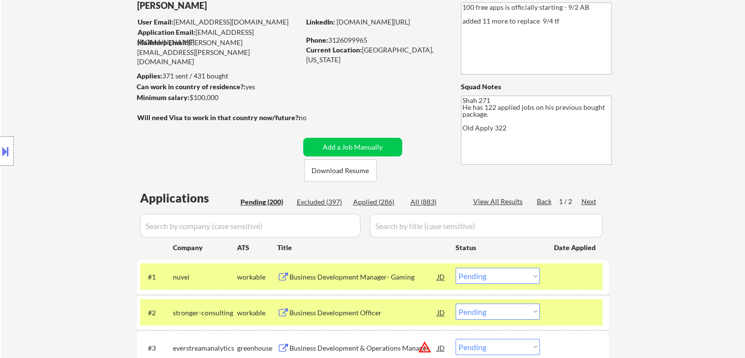
scroll to position [147, 0]
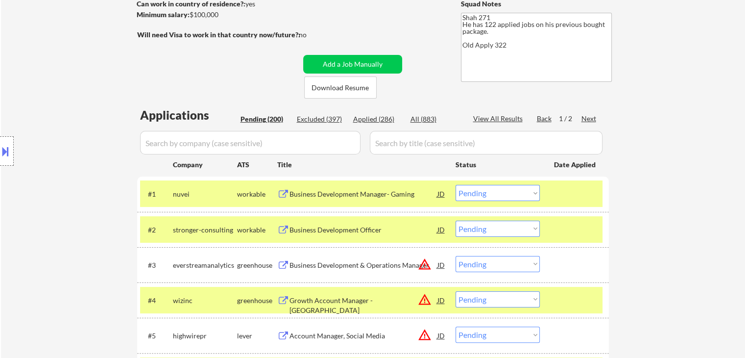
click at [364, 123] on div "Applied (286)" at bounding box center [377, 119] width 49 height 10
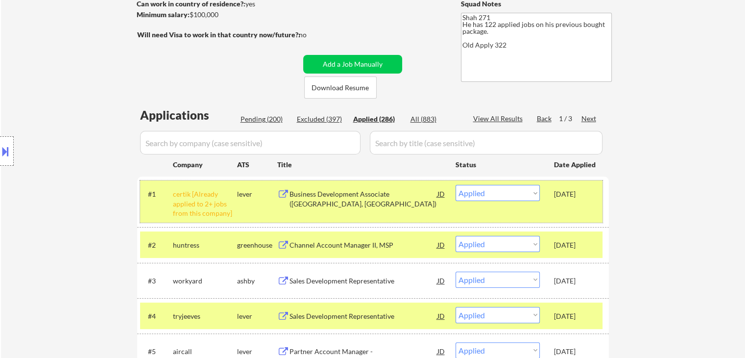
drag, startPoint x: 554, startPoint y: 196, endPoint x: 588, endPoint y: 196, distance: 34.3
click at [588, 196] on div "[DATE]" at bounding box center [575, 194] width 43 height 10
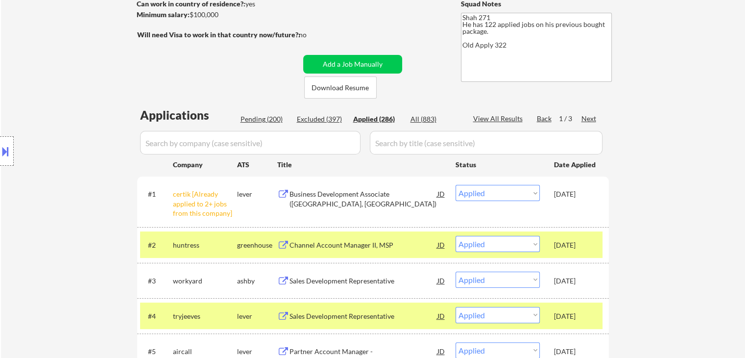
copy div "[DATE]"
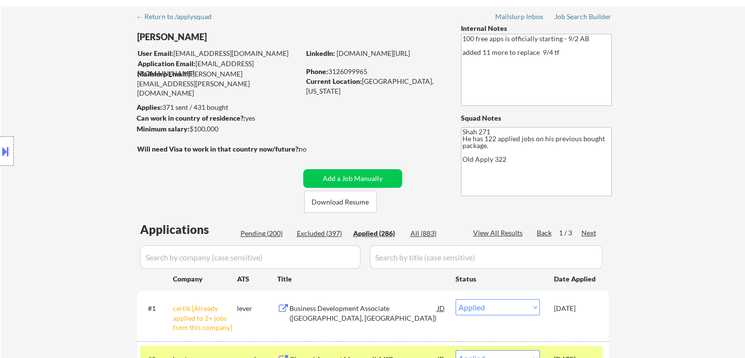
scroll to position [0, 0]
